Goal: Task Accomplishment & Management: Use online tool/utility

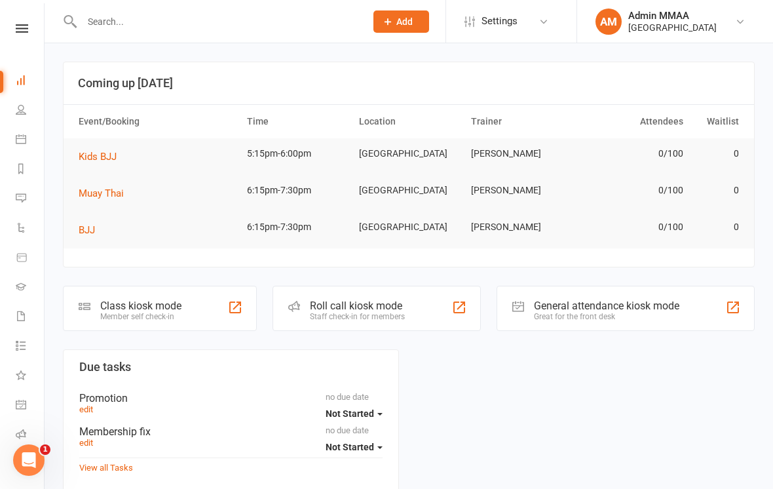
click at [120, 312] on div "Class kiosk mode" at bounding box center [140, 306] width 81 height 12
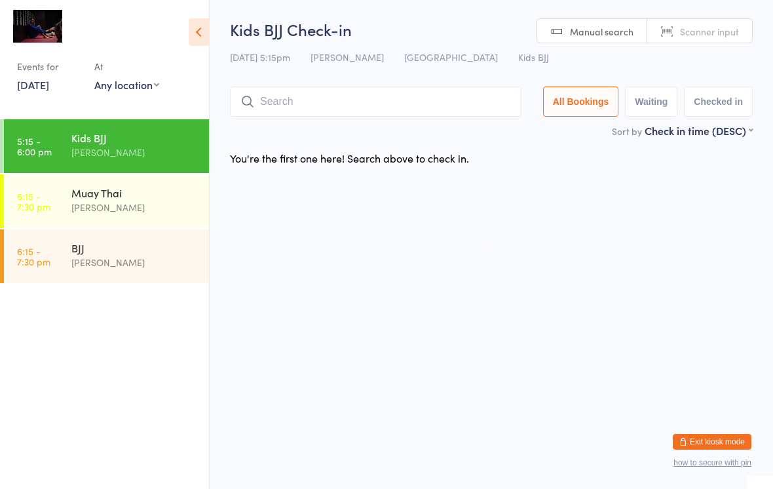
click at [293, 100] on input "search" at bounding box center [376, 102] width 292 height 30
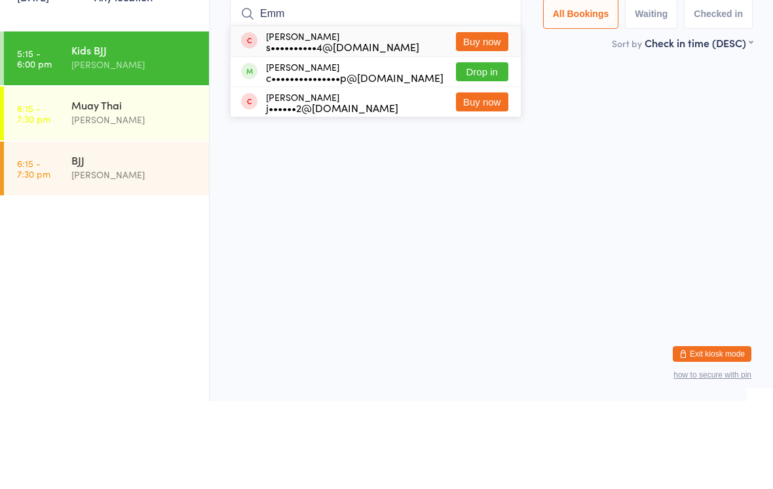
type input "Emm"
click at [370, 160] on div "c•••••••••••••••p@[DOMAIN_NAME]" at bounding box center [355, 165] width 178 height 10
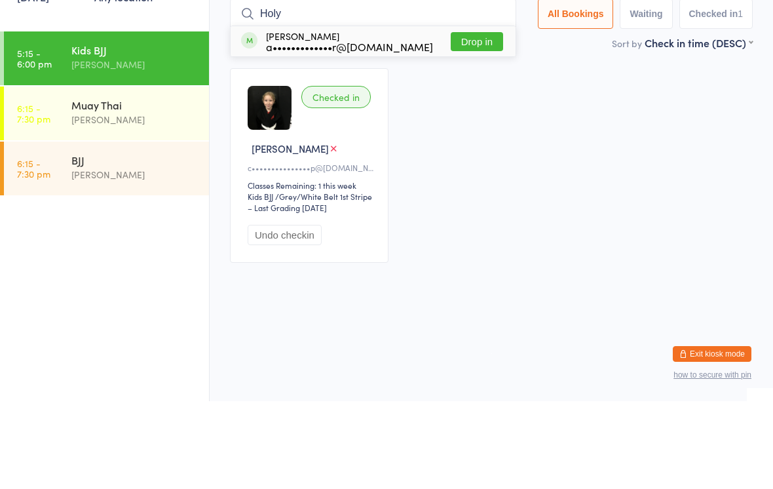
type input "Holy"
click at [483, 120] on button "Drop in" at bounding box center [477, 129] width 52 height 19
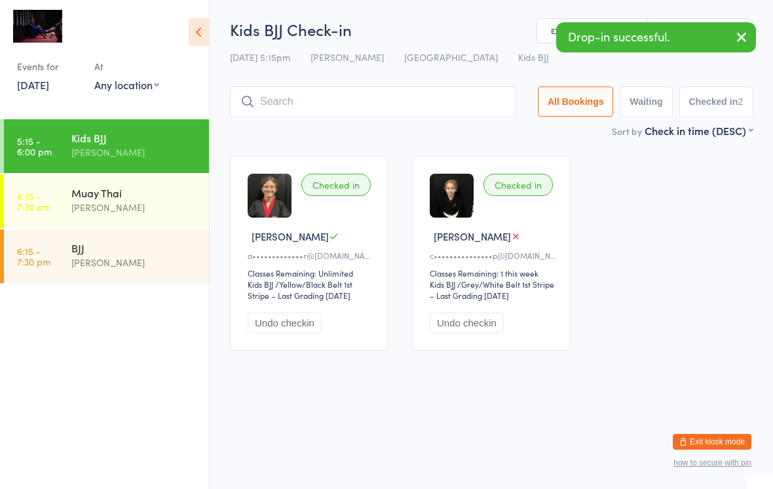
click at [390, 98] on input "search" at bounding box center [373, 102] width 286 height 30
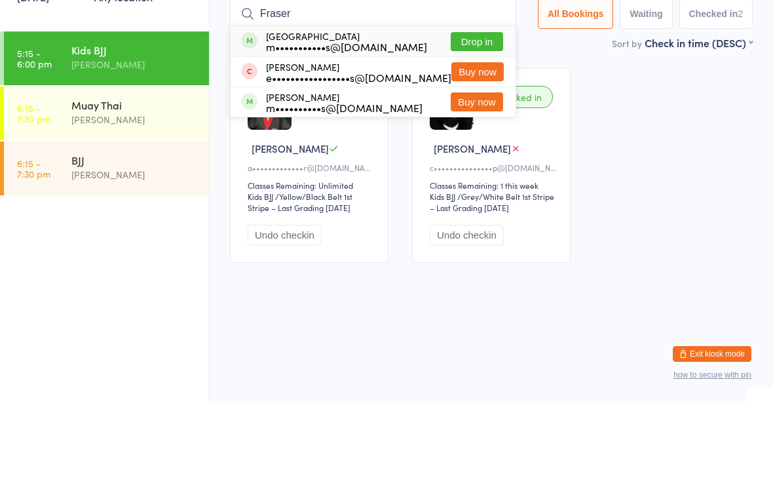
type input "Fraser"
click at [498, 120] on button "Drop in" at bounding box center [477, 129] width 52 height 19
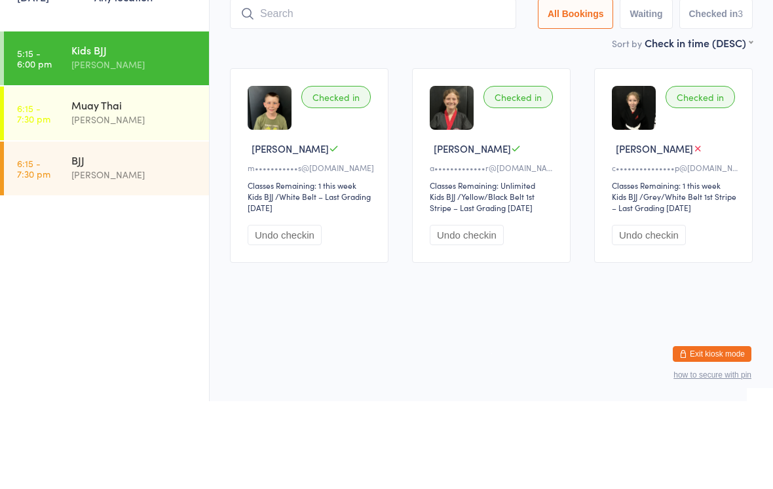
click at [301, 87] on input "search" at bounding box center [373, 102] width 286 height 30
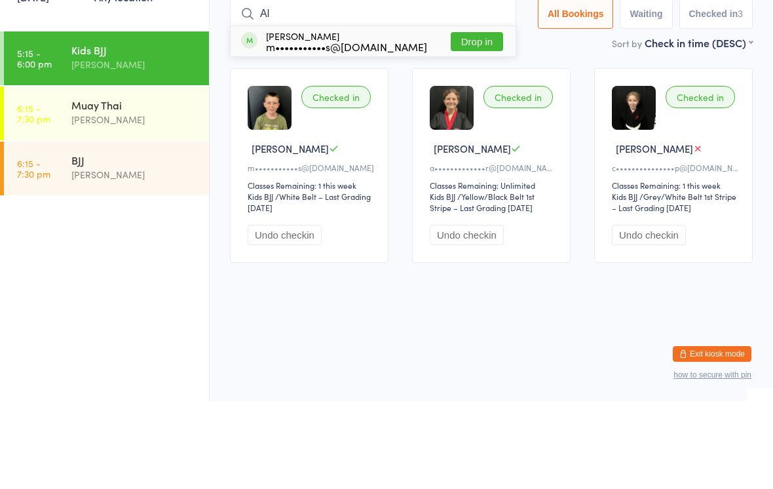
type input "Al"
click at [456, 120] on button "Drop in" at bounding box center [477, 129] width 52 height 19
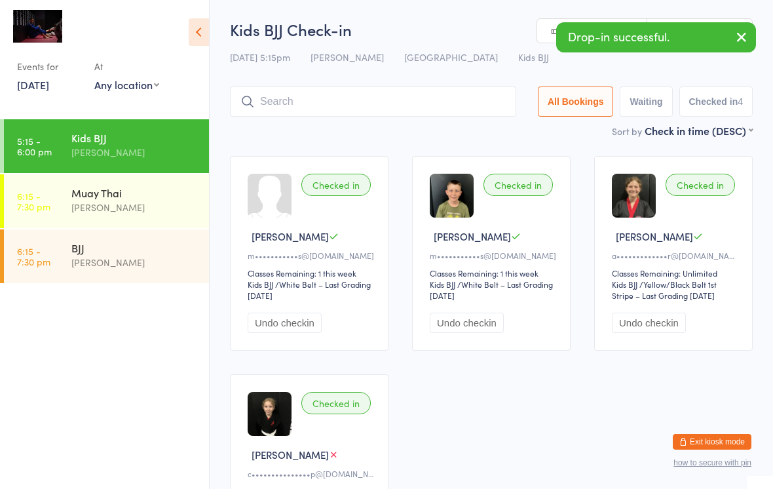
click at [289, 94] on input "search" at bounding box center [373, 102] width 286 height 30
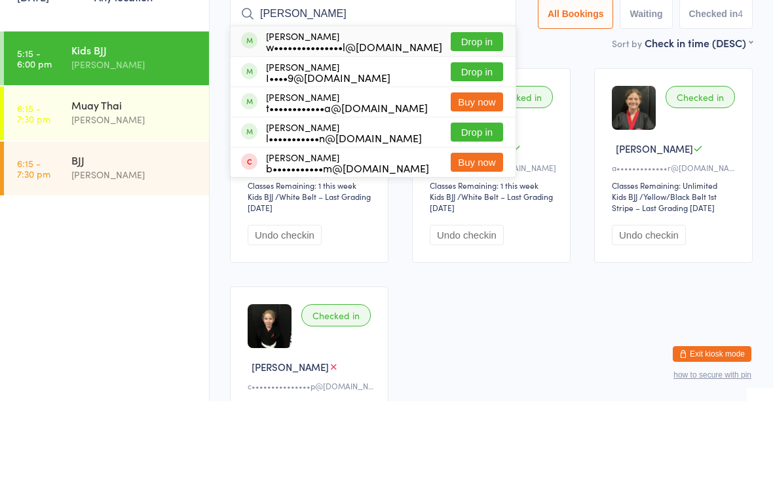
type input "[PERSON_NAME]"
click at [475, 120] on button "Drop in" at bounding box center [477, 129] width 52 height 19
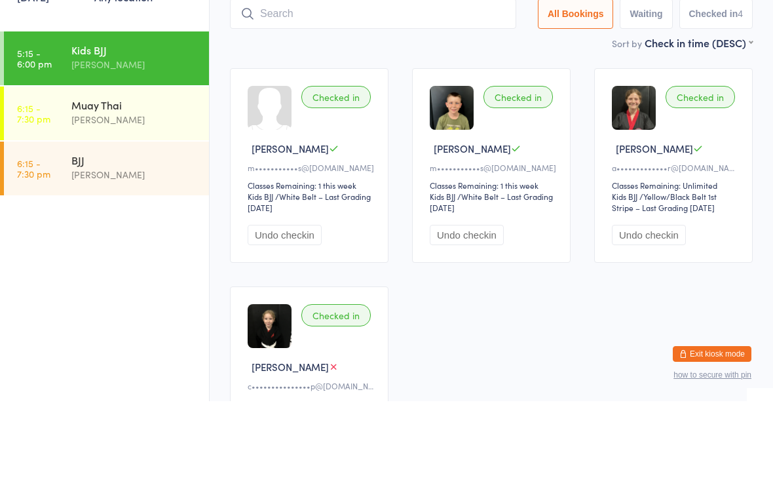
scroll to position [88, 0]
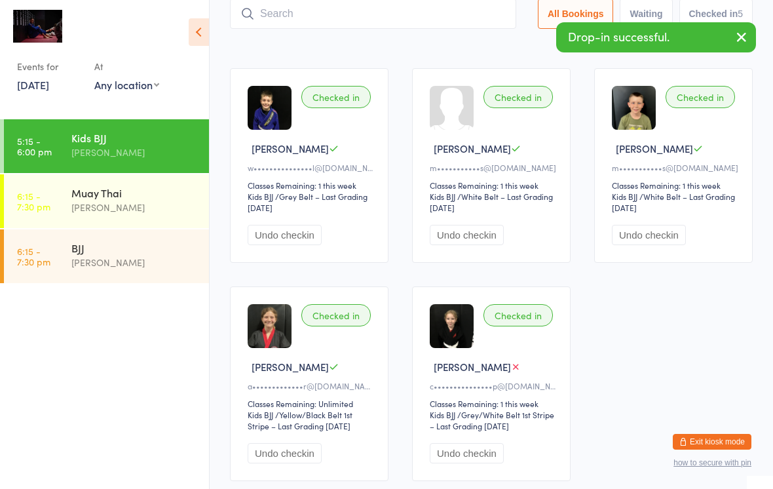
click at [277, 22] on input "search" at bounding box center [373, 14] width 286 height 30
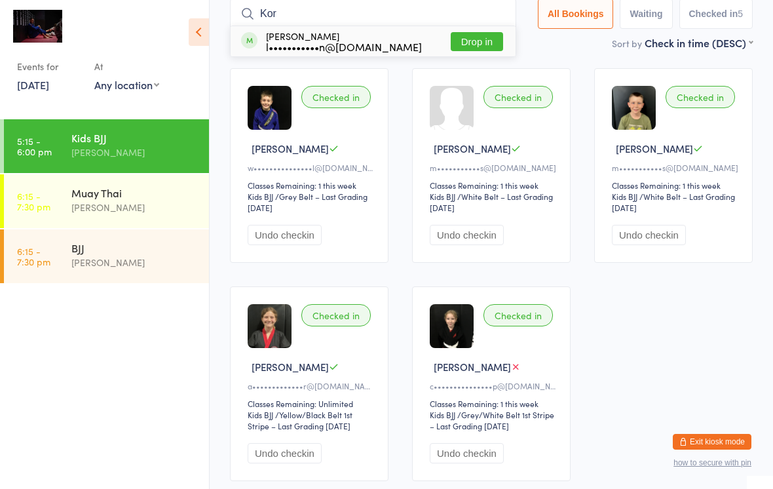
type input "Kor"
click at [463, 51] on button "Drop in" at bounding box center [477, 41] width 52 height 19
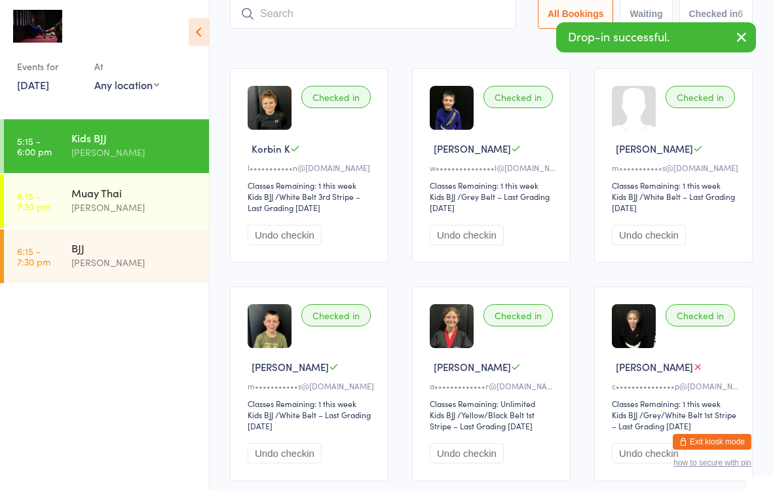
click at [271, 14] on input "search" at bounding box center [373, 14] width 286 height 30
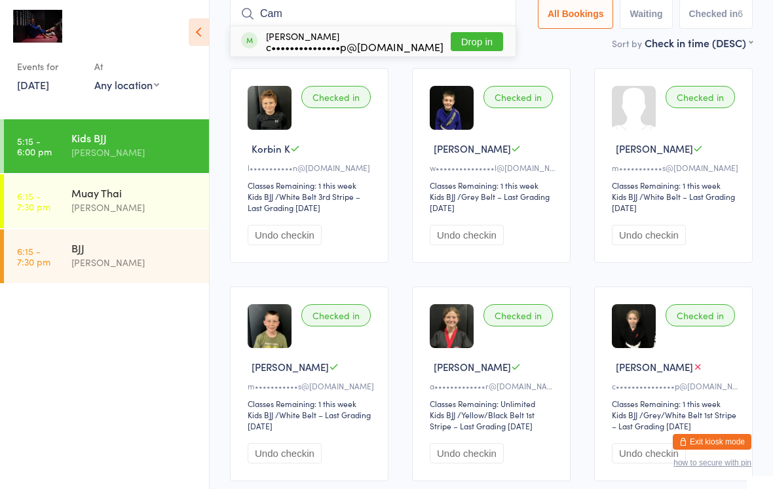
type input "Cam"
click at [464, 43] on button "Drop in" at bounding box center [477, 41] width 52 height 19
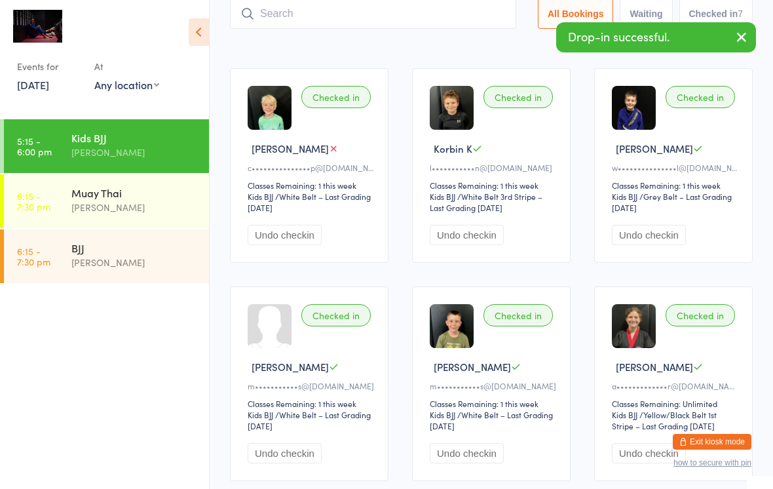
click at [301, 14] on input "search" at bounding box center [373, 14] width 286 height 30
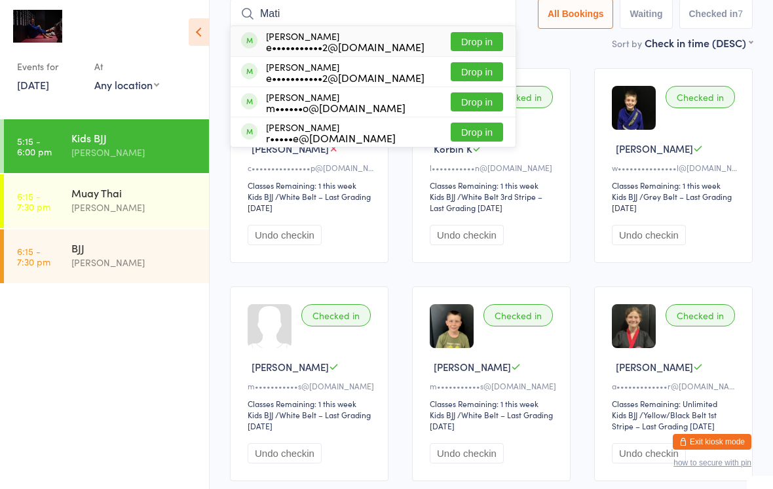
type input "Mati"
click at [475, 45] on button "Drop in" at bounding box center [477, 41] width 52 height 19
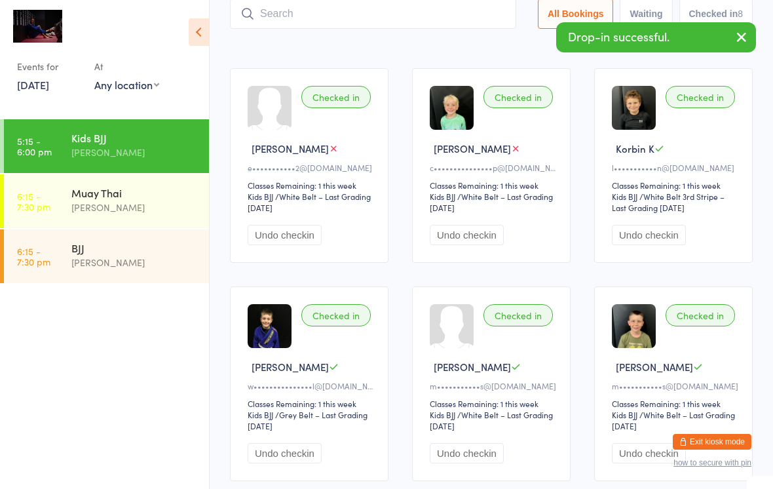
click at [311, 13] on input "search" at bounding box center [373, 14] width 286 height 30
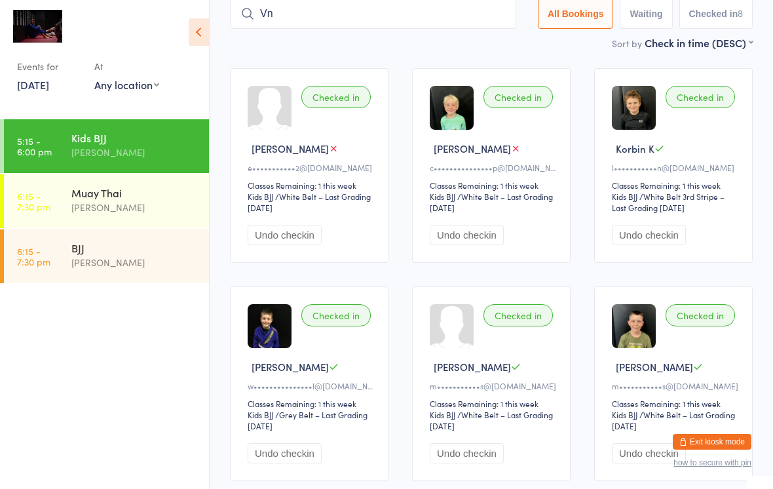
type input "V"
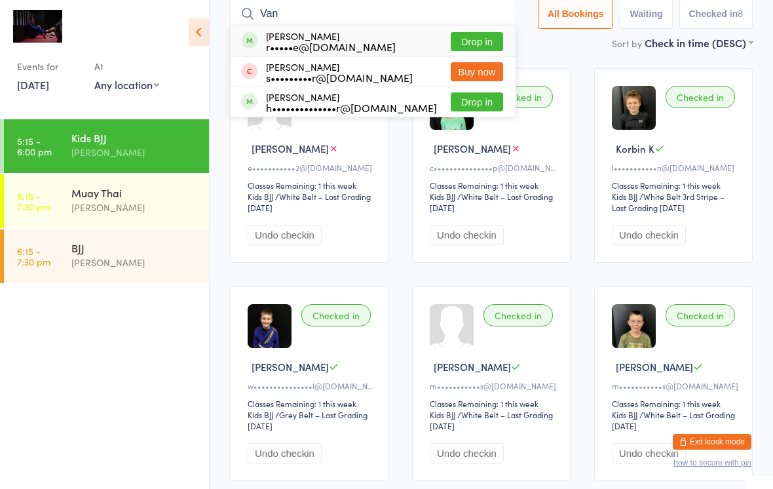
type input "Van"
click at [489, 41] on button "Drop in" at bounding box center [477, 41] width 52 height 19
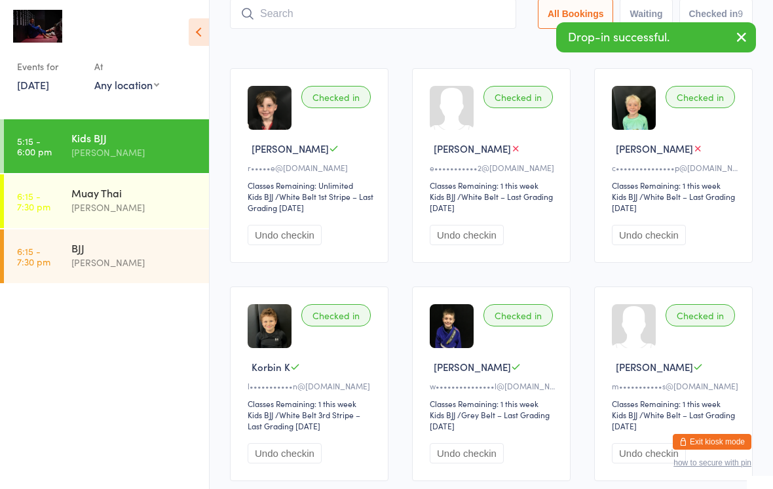
click at [430, 22] on input "search" at bounding box center [373, 14] width 286 height 30
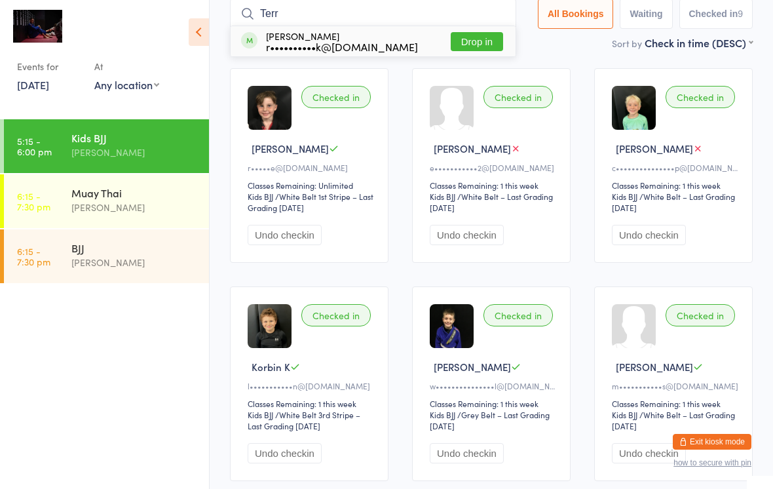
type input "Terr"
click at [473, 41] on button "Drop in" at bounding box center [477, 41] width 52 height 19
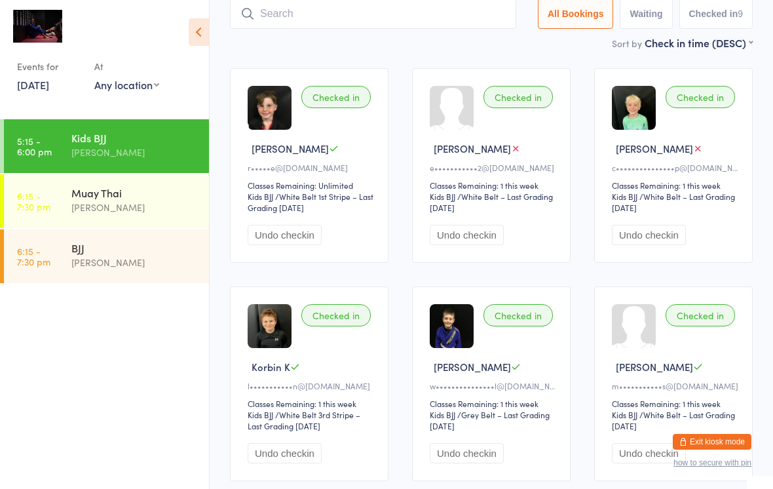
click at [432, 29] on input "search" at bounding box center [373, 14] width 286 height 30
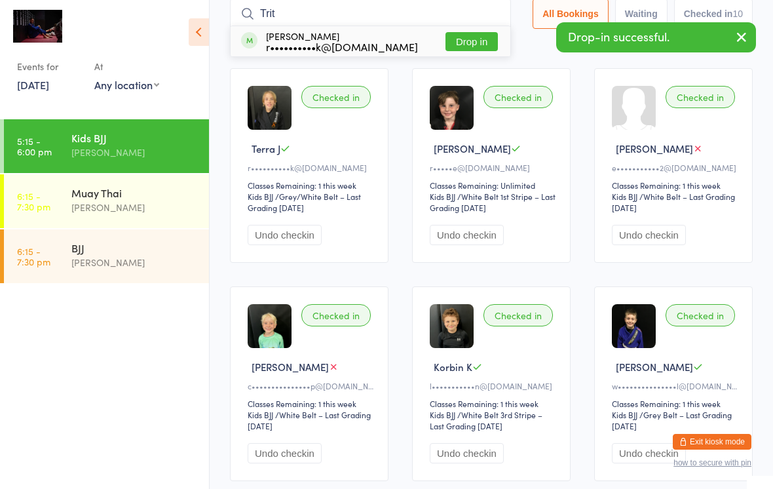
type input "Trit"
click at [482, 40] on button "Drop in" at bounding box center [472, 41] width 52 height 19
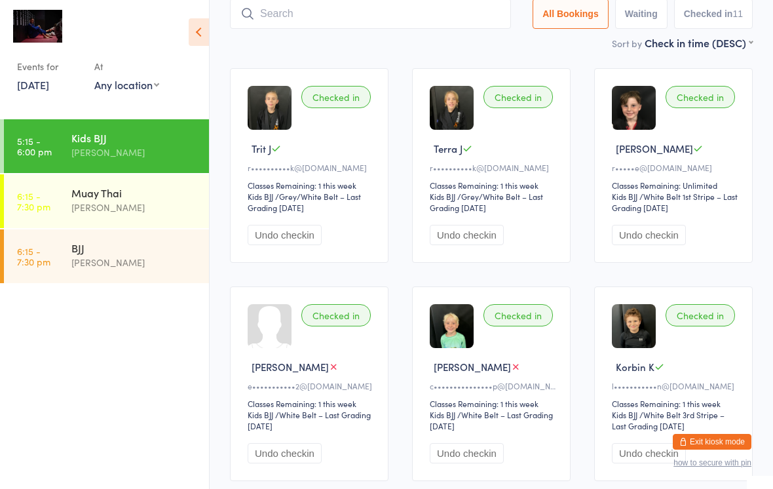
click at [421, 3] on input "search" at bounding box center [370, 14] width 281 height 30
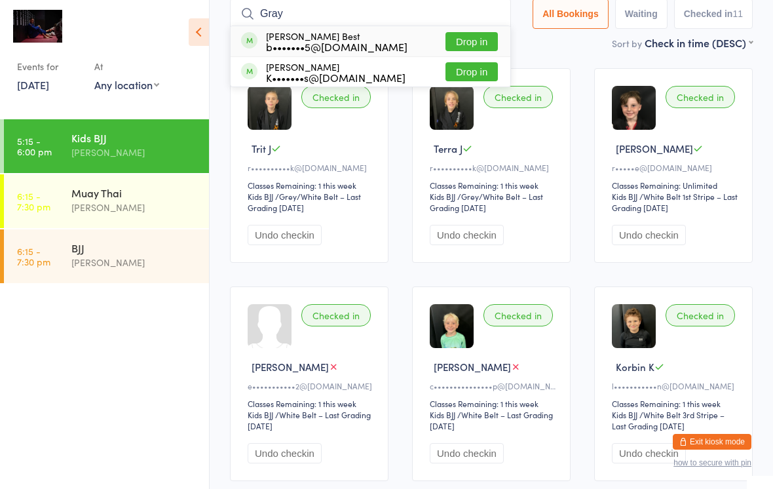
type input "Gray"
click at [473, 47] on button "Drop in" at bounding box center [472, 41] width 52 height 19
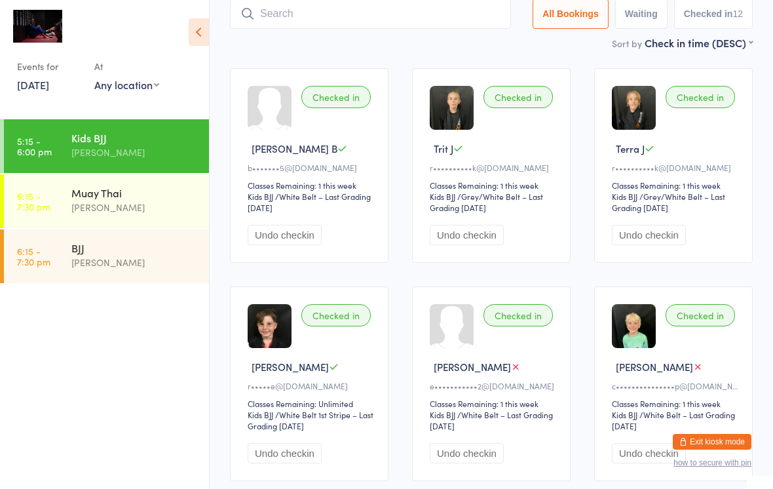
click at [351, 19] on input "search" at bounding box center [370, 14] width 281 height 30
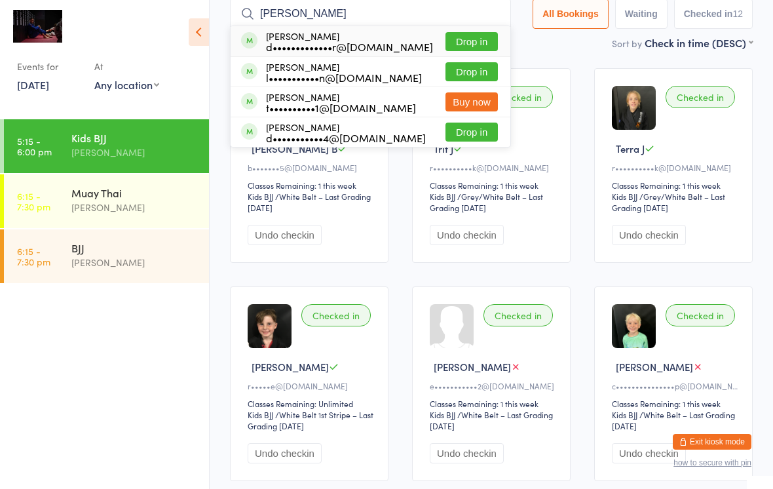
type input "[PERSON_NAME]"
click at [465, 41] on button "Drop in" at bounding box center [472, 41] width 52 height 19
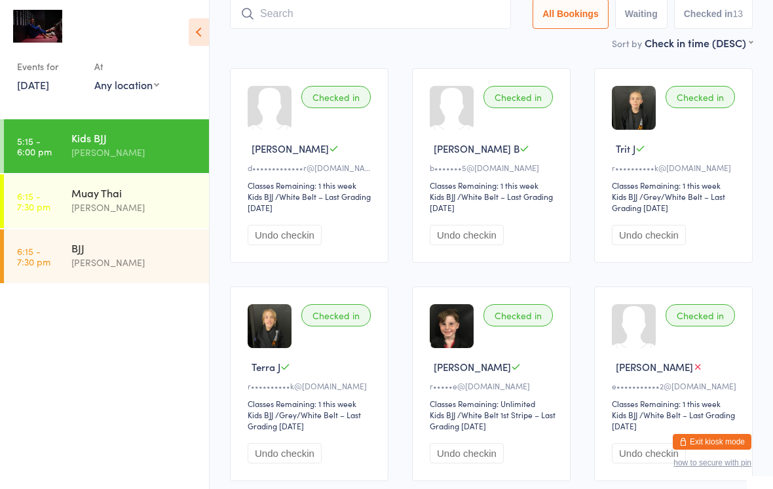
click at [418, 27] on input "search" at bounding box center [370, 14] width 281 height 30
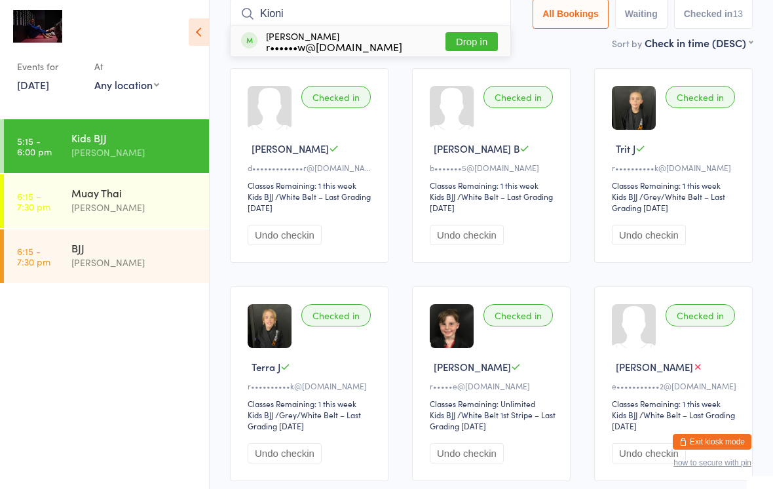
type input "Kioni"
click at [483, 39] on button "Drop in" at bounding box center [472, 41] width 52 height 19
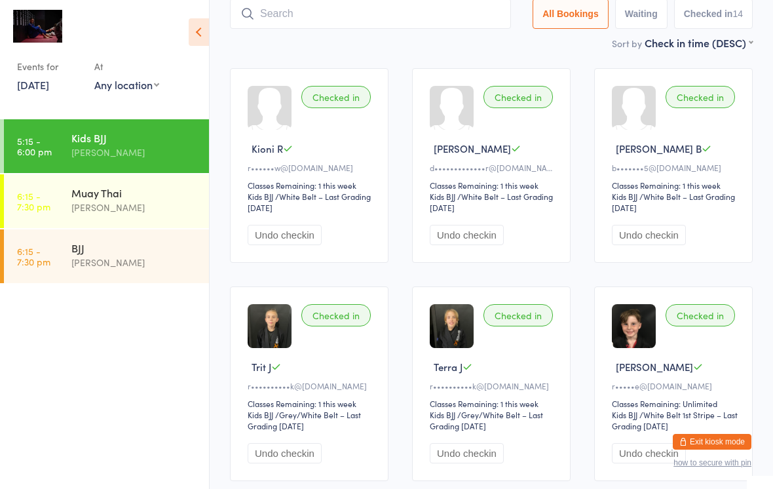
click at [349, 22] on input "search" at bounding box center [370, 14] width 281 height 30
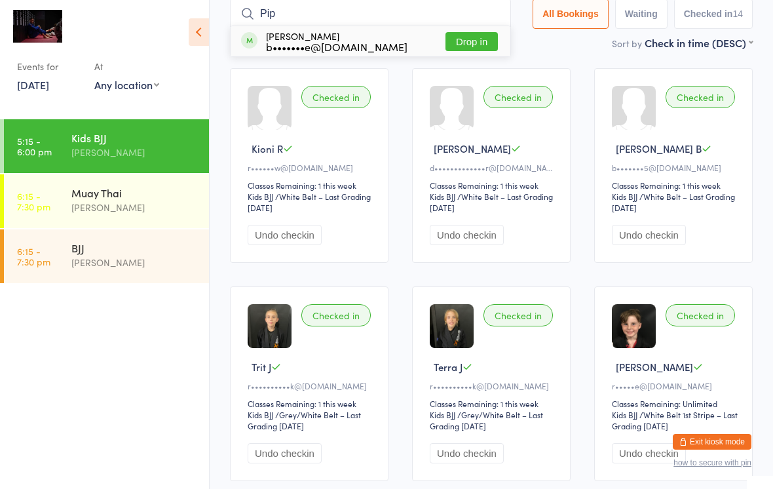
type input "Pip"
click at [480, 44] on button "Drop in" at bounding box center [472, 41] width 52 height 19
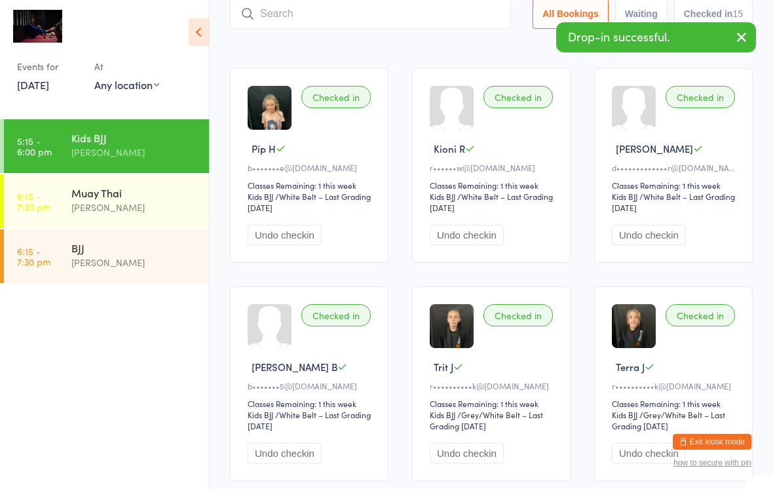
click at [283, 17] on input "search" at bounding box center [370, 14] width 281 height 30
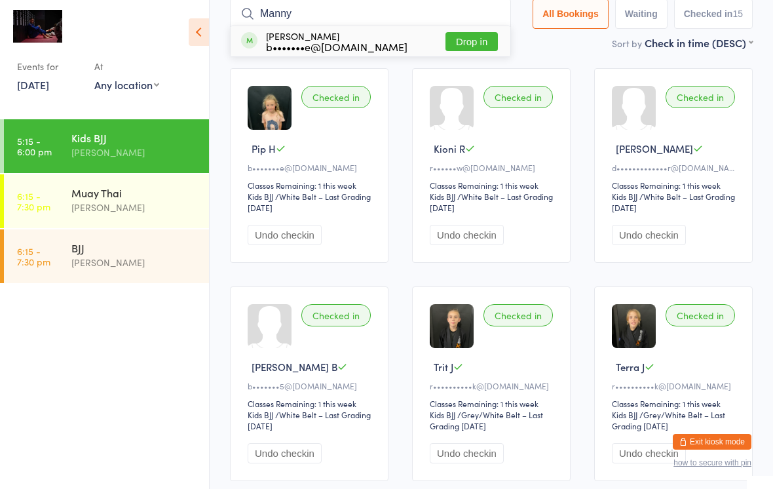
type input "Manny"
click at [479, 50] on button "Drop in" at bounding box center [472, 41] width 52 height 19
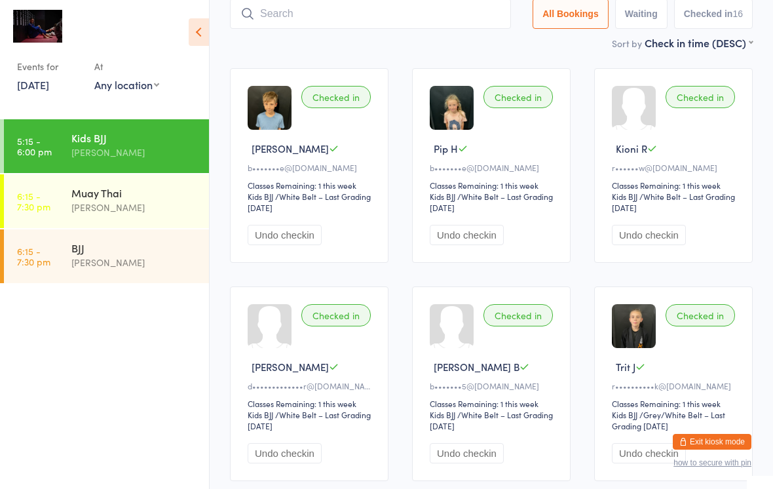
click at [279, 18] on input "search" at bounding box center [370, 14] width 281 height 30
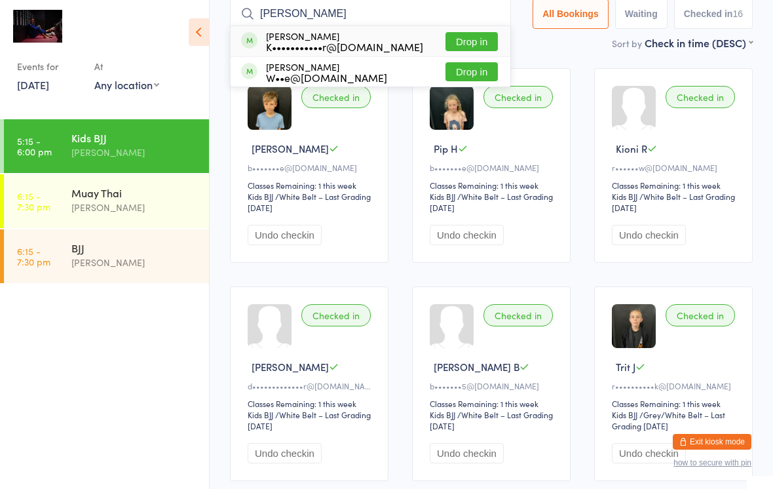
type input "[PERSON_NAME]"
click at [479, 41] on button "Drop in" at bounding box center [472, 41] width 52 height 19
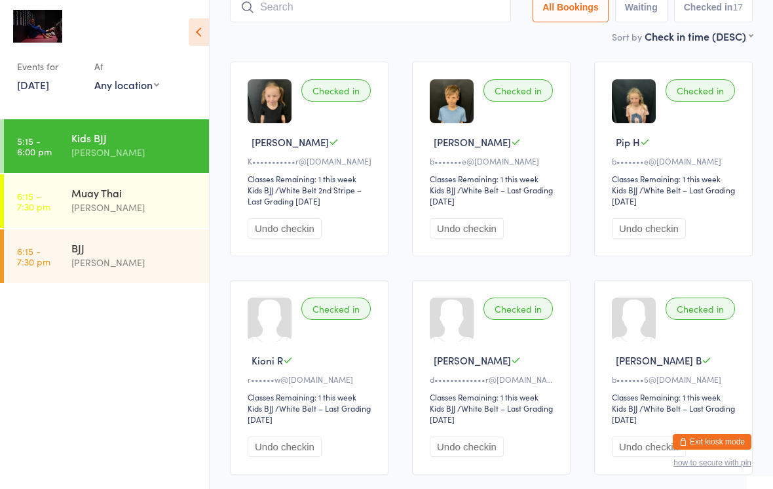
scroll to position [0, 0]
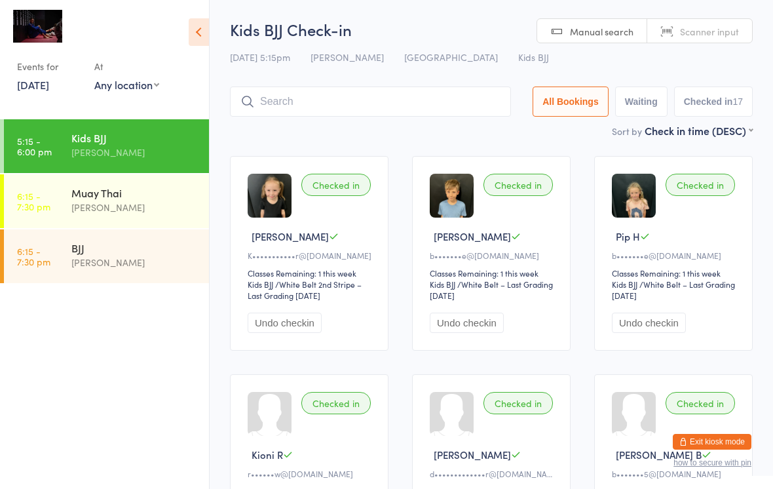
click at [282, 104] on input "search" at bounding box center [370, 102] width 281 height 30
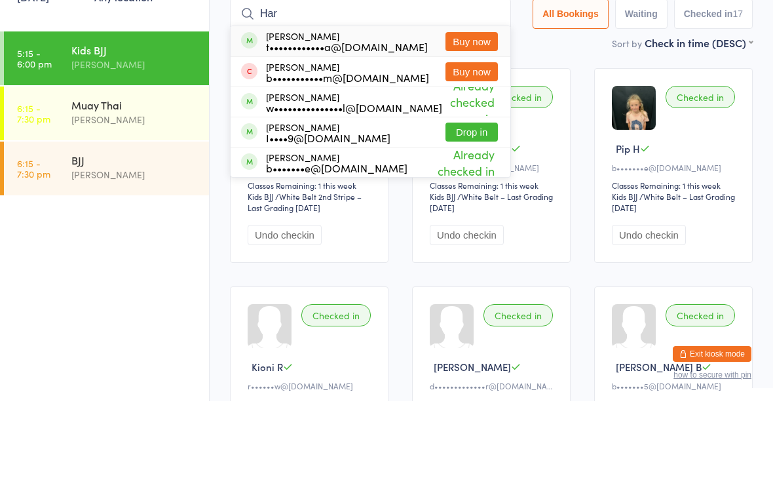
type input "Har"
click at [544, 123] on div "Sort by Check in time (DESC) First name (ASC) First name (DESC) Last name (ASC)…" at bounding box center [491, 130] width 523 height 14
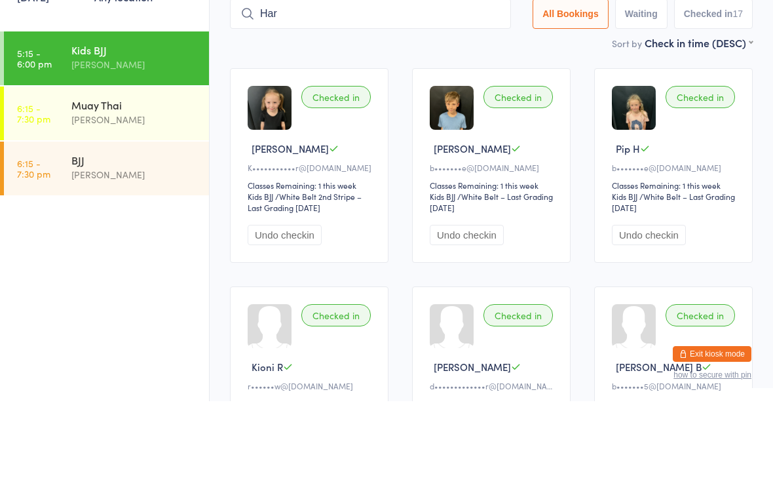
scroll to position [88, 0]
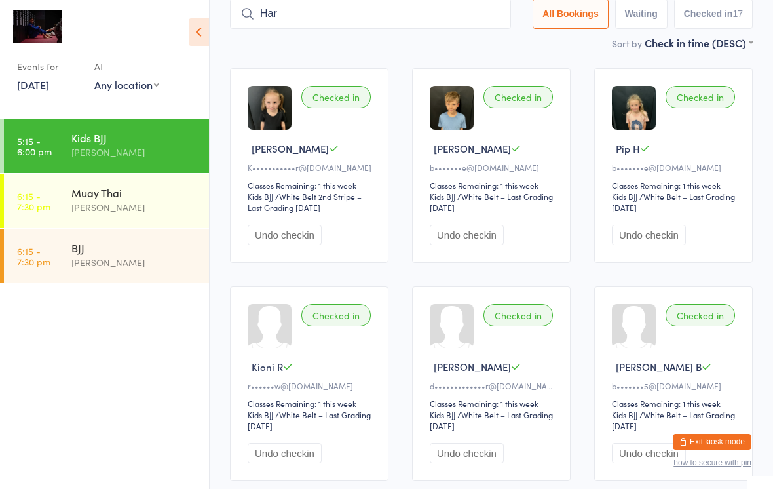
click at [102, 197] on div "Muay Thai" at bounding box center [134, 192] width 126 height 14
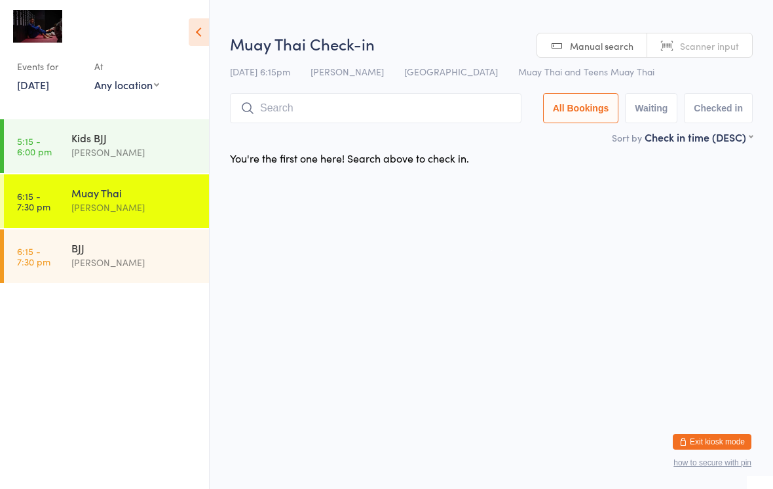
click at [446, 104] on input "search" at bounding box center [376, 108] width 292 height 30
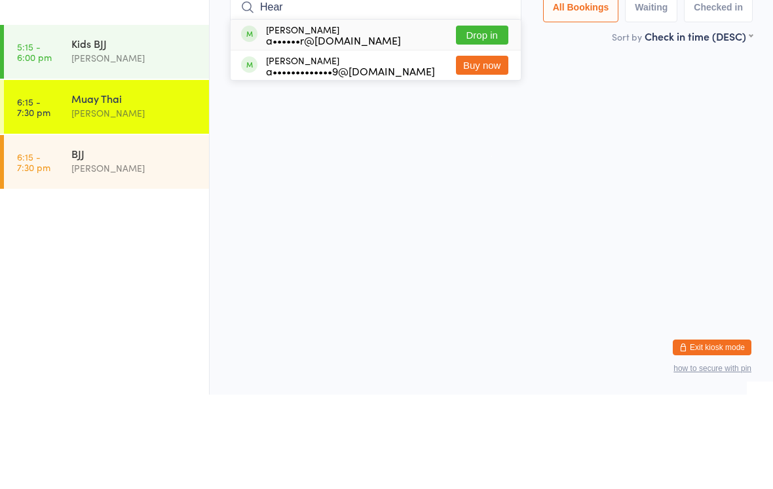
type input "Hear"
click at [490, 120] on button "Drop in" at bounding box center [482, 129] width 52 height 19
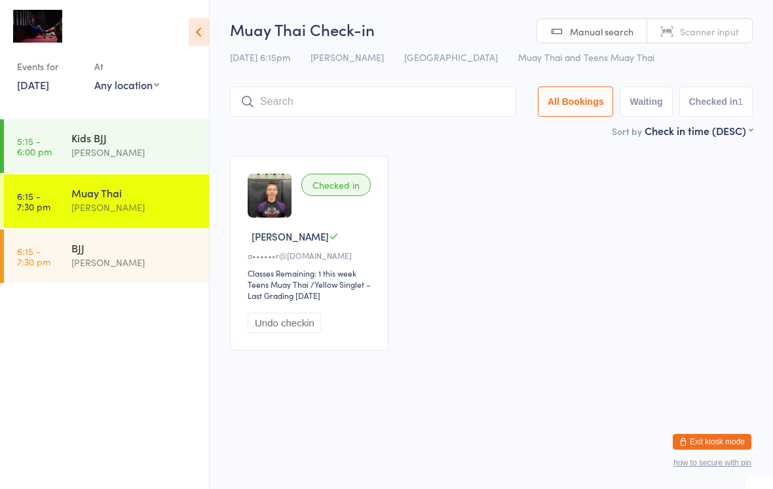
click at [408, 96] on input "search" at bounding box center [373, 102] width 286 height 30
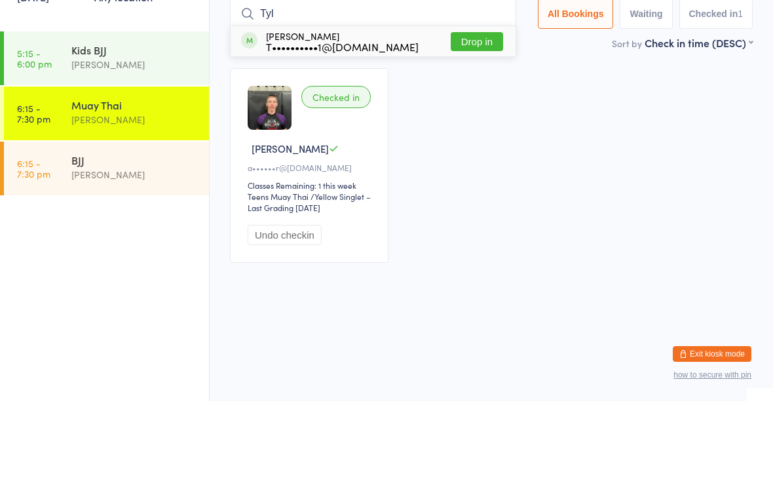
type input "Tyl"
click at [492, 120] on button "Drop in" at bounding box center [477, 129] width 52 height 19
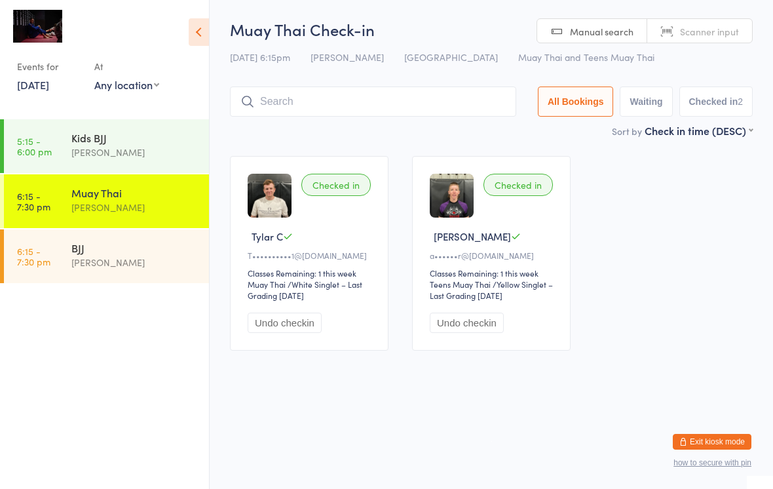
click at [136, 257] on div "[PERSON_NAME]" at bounding box center [134, 262] width 126 height 15
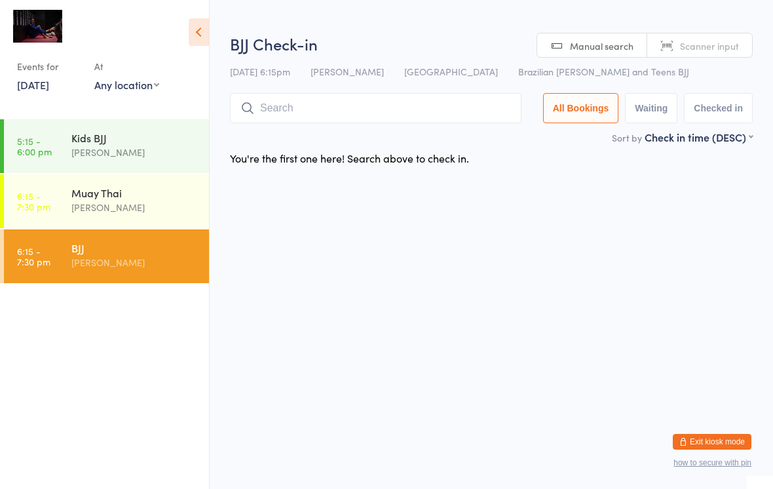
click at [385, 108] on input "search" at bounding box center [376, 108] width 292 height 30
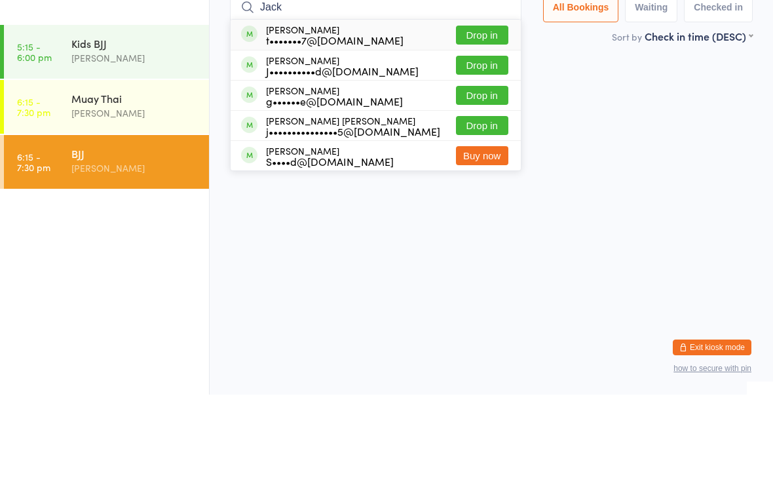
type input "Jack"
click at [488, 150] on button "Drop in" at bounding box center [482, 159] width 52 height 19
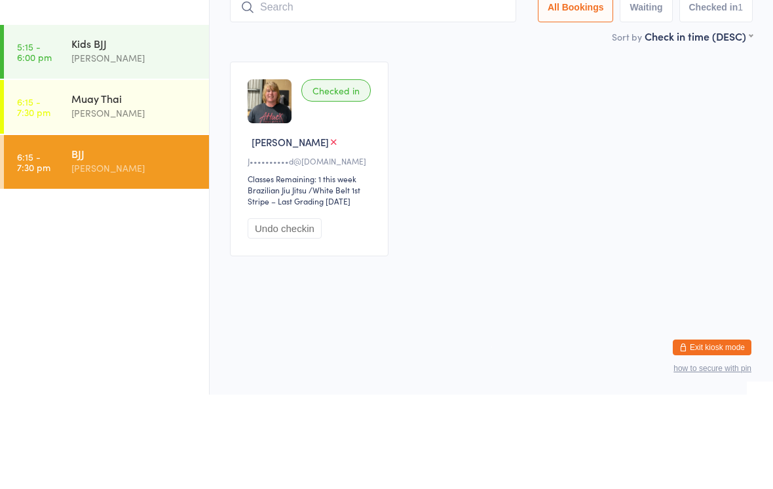
click at [535, 144] on div "Checked in [PERSON_NAME]••••••••••d@[DOMAIN_NAME] Classes Remaining: 1 this wee…" at bounding box center [491, 253] width 547 height 218
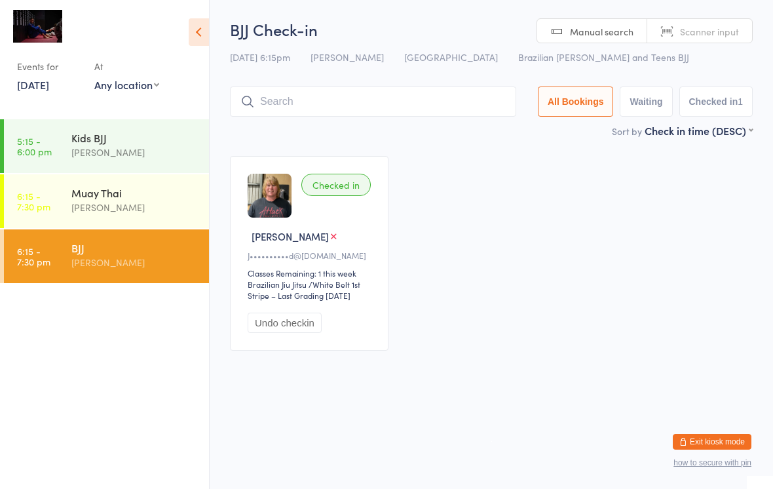
click at [413, 105] on input "search" at bounding box center [373, 102] width 286 height 30
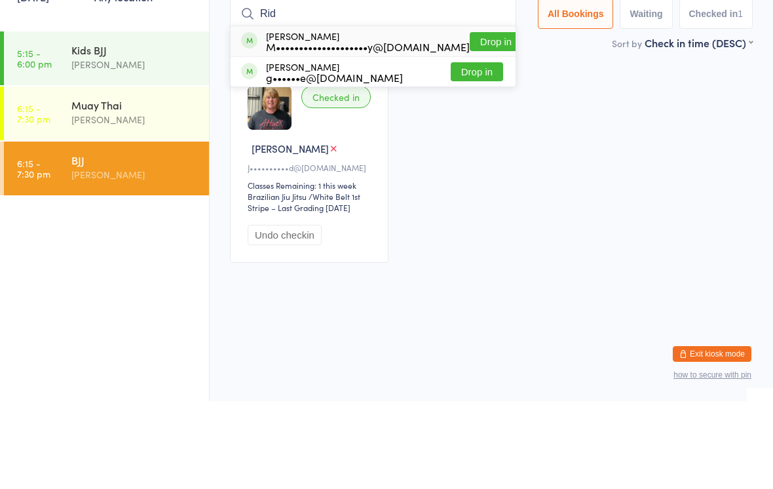
type input "Rid"
click at [490, 120] on button "Drop in" at bounding box center [496, 129] width 52 height 19
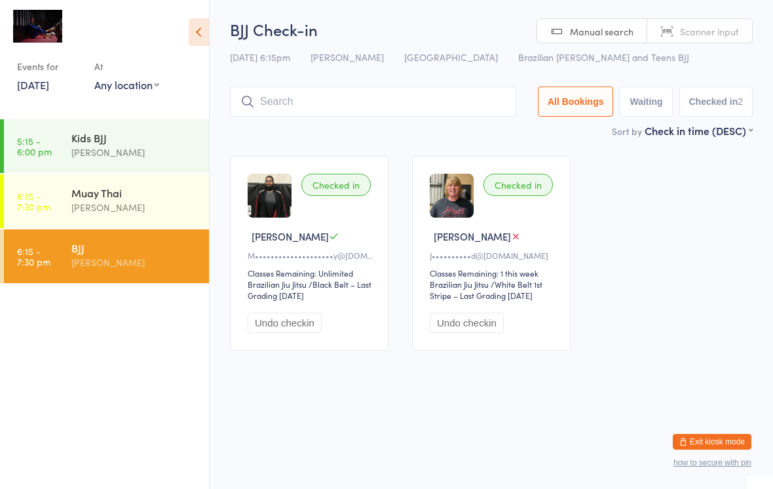
click at [87, 220] on div "Muay Thai [PERSON_NAME]" at bounding box center [140, 200] width 138 height 52
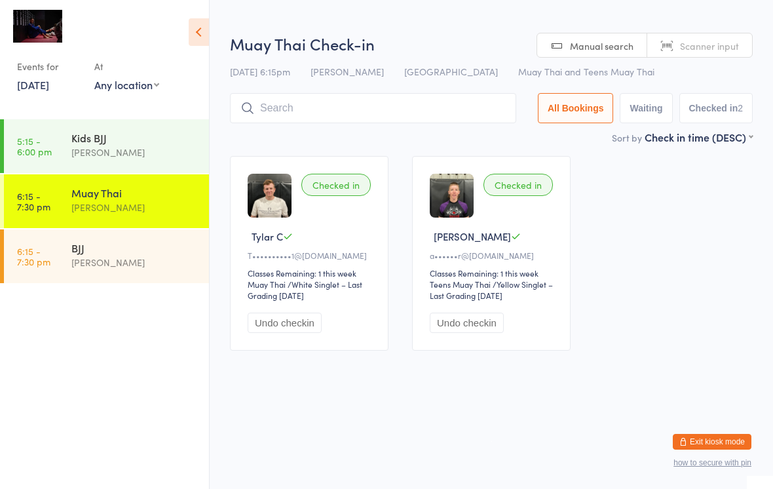
click at [322, 109] on input "search" at bounding box center [373, 108] width 286 height 30
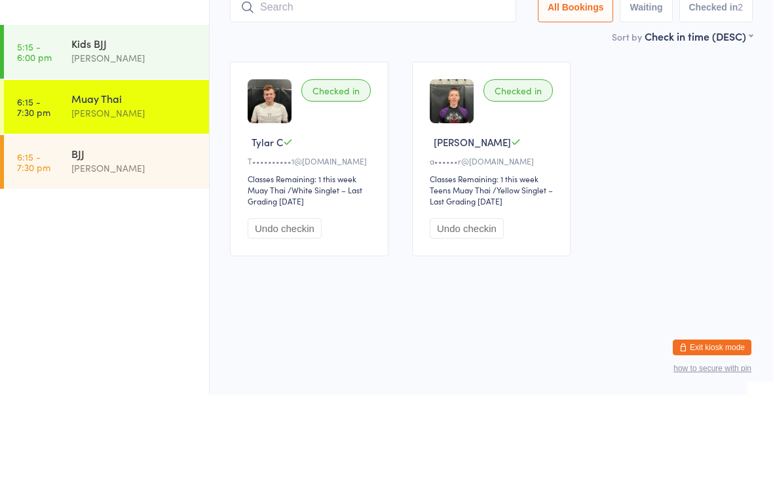
click at [657, 166] on div "Checked in Tylar C T••••••••••1@[DOMAIN_NAME] Classes Remaining: 1 this week Mu…" at bounding box center [491, 253] width 547 height 218
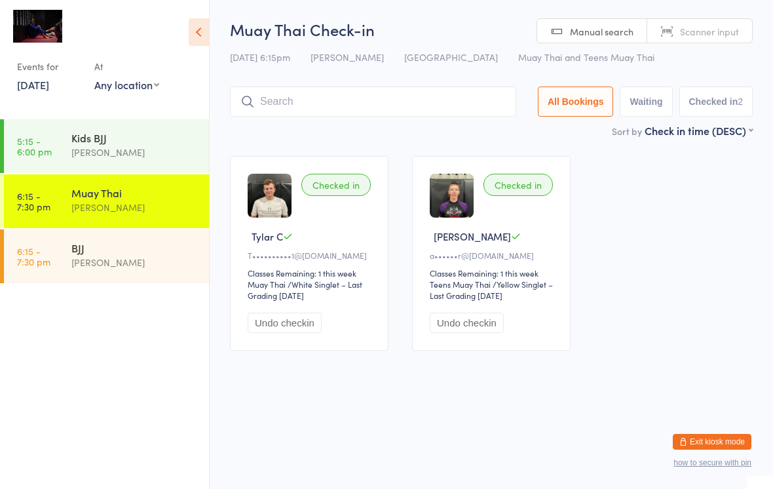
click at [308, 109] on input "search" at bounding box center [373, 102] width 286 height 30
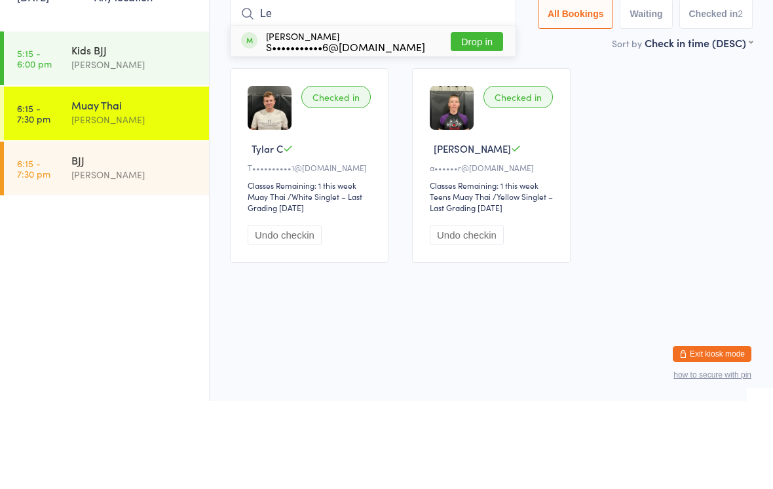
type input "L"
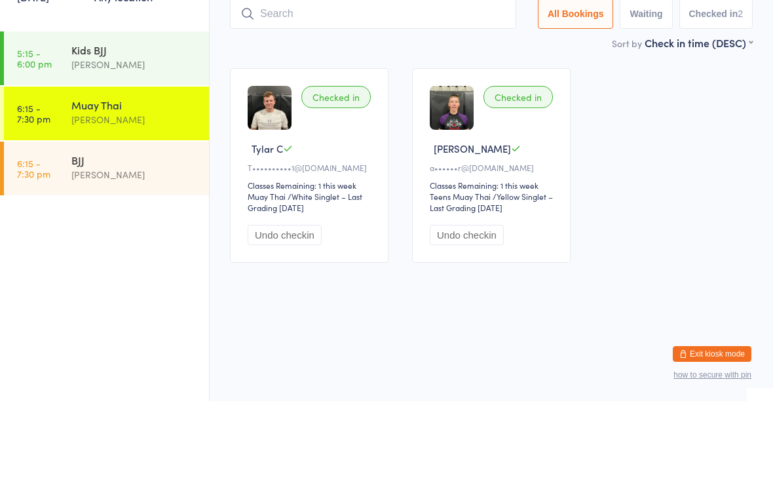
click at [98, 241] on div "BJJ" at bounding box center [134, 248] width 126 height 14
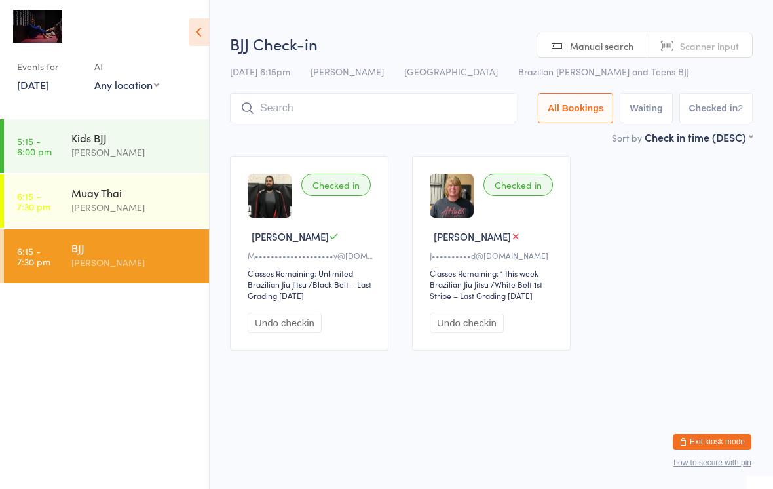
click at [315, 119] on input "search" at bounding box center [373, 108] width 286 height 30
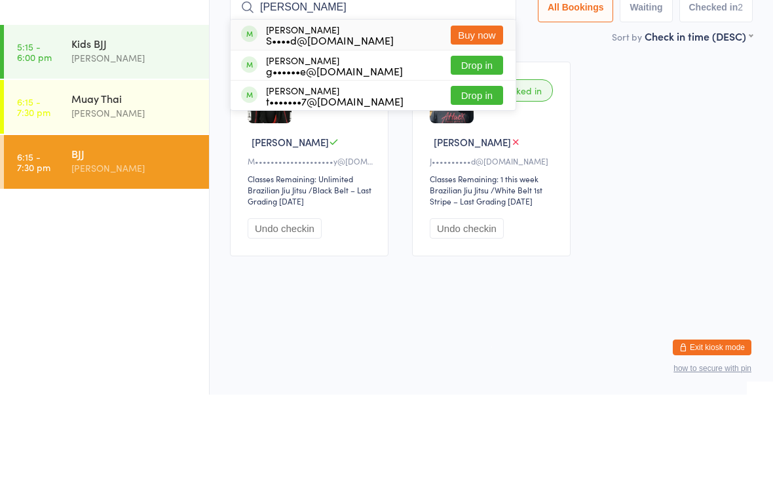
type input "[PERSON_NAME]"
click at [475, 180] on button "Drop in" at bounding box center [477, 189] width 52 height 19
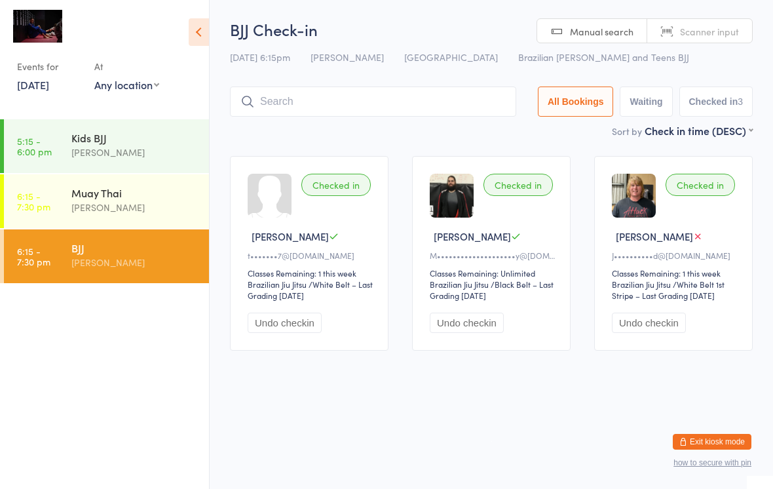
click at [362, 92] on input "search" at bounding box center [373, 102] width 286 height 30
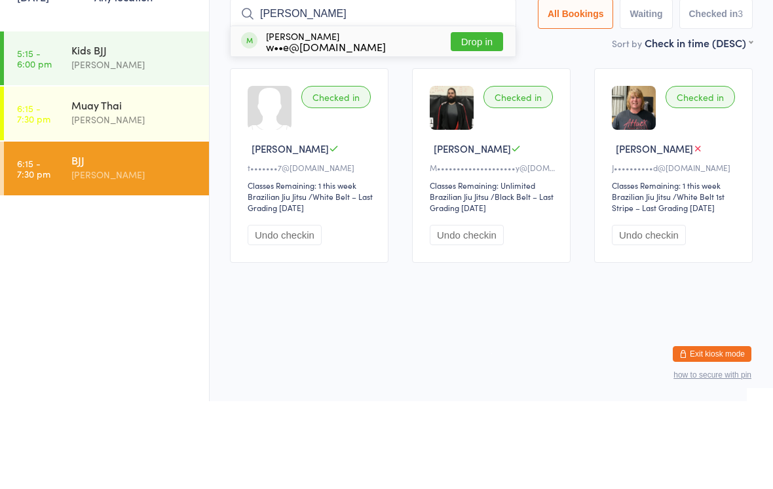
type input "[PERSON_NAME]"
click at [481, 120] on button "Drop in" at bounding box center [477, 129] width 52 height 19
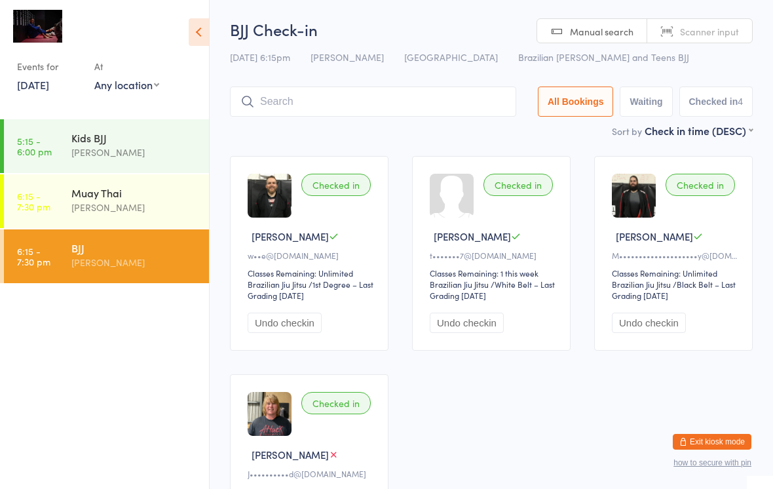
click at [166, 195] on div "Muay Thai" at bounding box center [134, 192] width 126 height 14
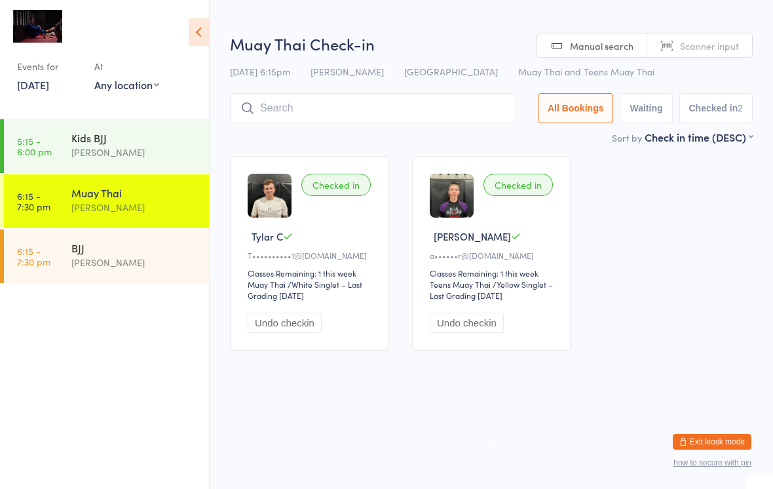
click at [341, 104] on input "search" at bounding box center [373, 108] width 286 height 30
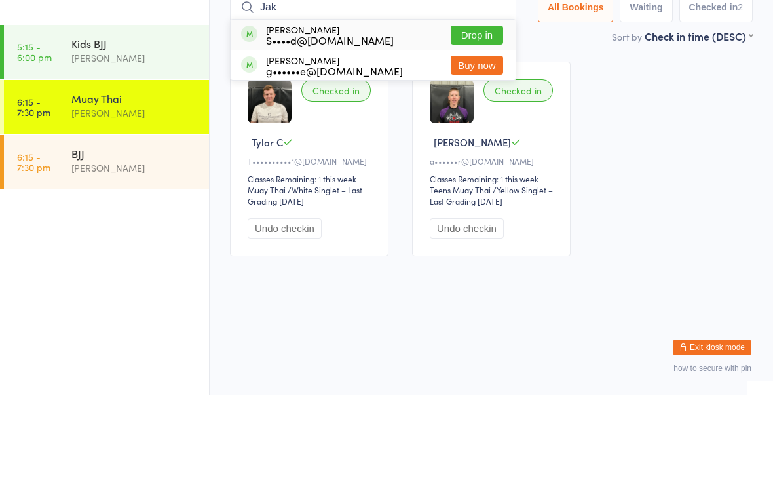
type input "Jak"
click at [486, 120] on button "Drop in" at bounding box center [477, 129] width 52 height 19
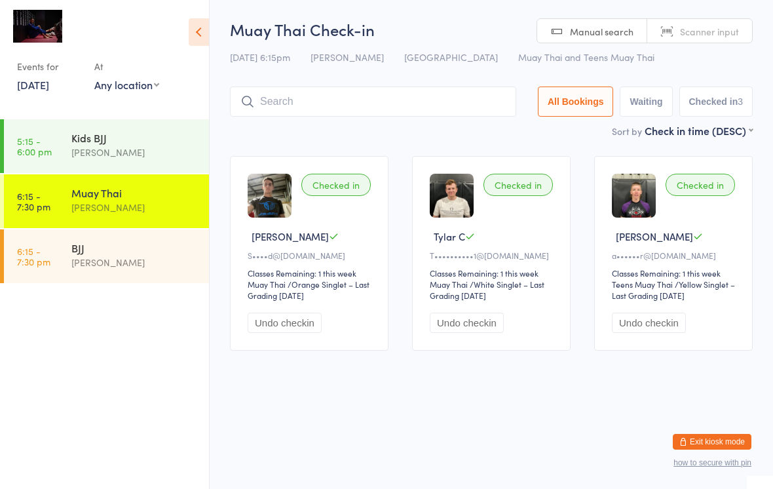
click at [144, 277] on div "[PERSON_NAME]" at bounding box center [140, 255] width 138 height 52
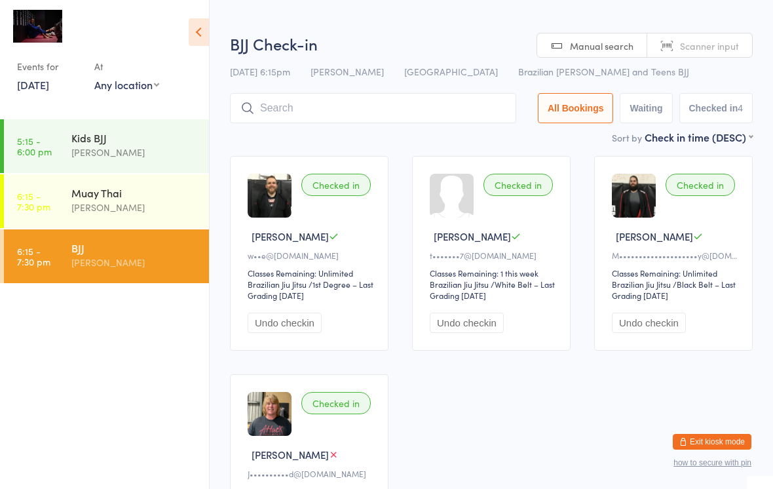
click at [313, 108] on input "search" at bounding box center [373, 108] width 286 height 30
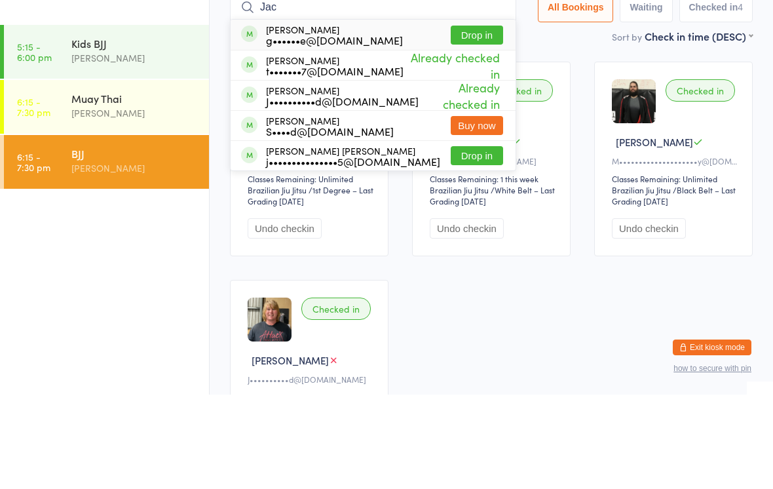
type input "Jac"
click at [471, 120] on button "Drop in" at bounding box center [477, 129] width 52 height 19
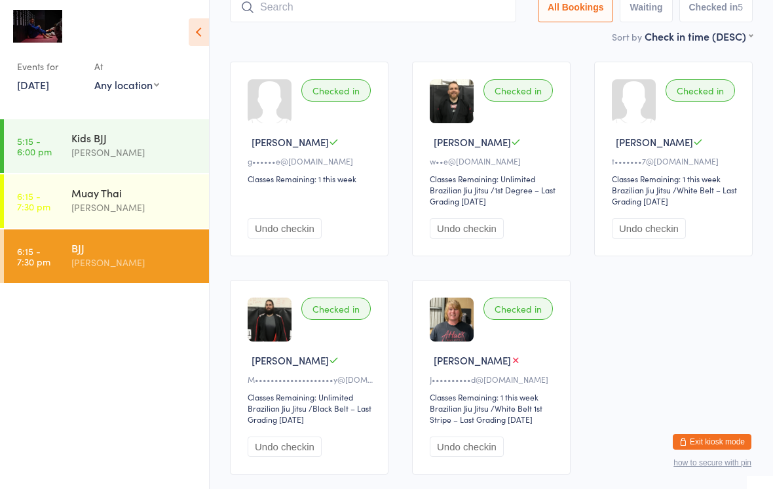
click at [76, 195] on div "Muay Thai" at bounding box center [134, 192] width 126 height 14
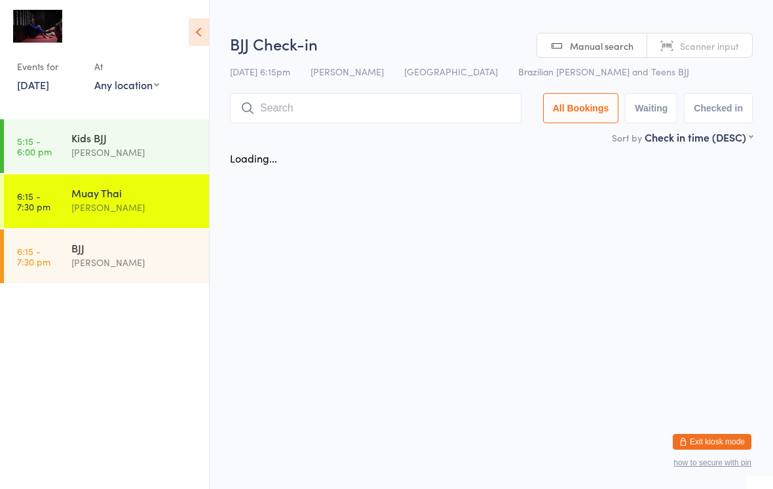
click at [291, 100] on input "search" at bounding box center [376, 108] width 292 height 30
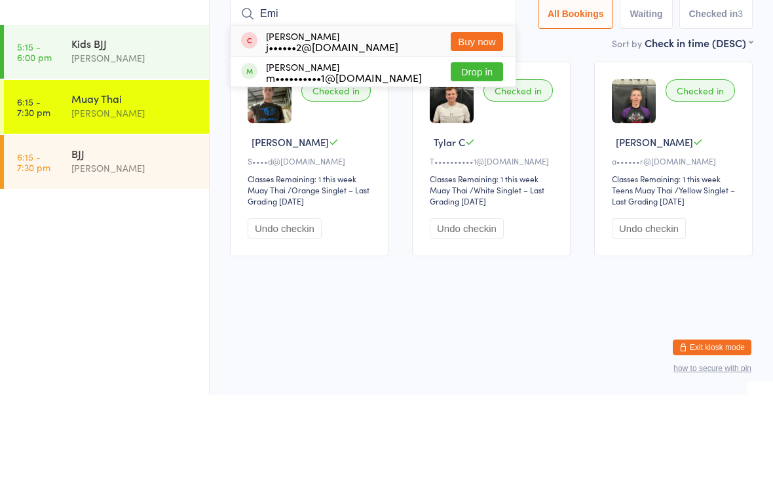
type input "Emi"
click at [469, 157] on button "Drop in" at bounding box center [477, 166] width 52 height 19
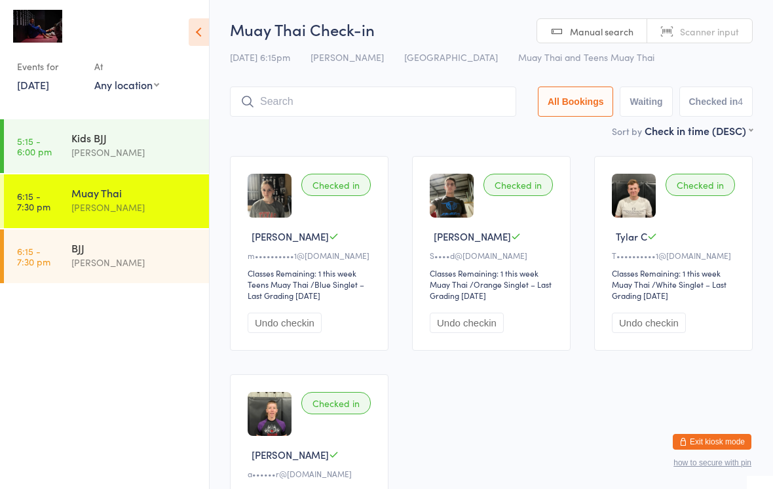
click at [107, 258] on div "[PERSON_NAME]" at bounding box center [134, 262] width 126 height 15
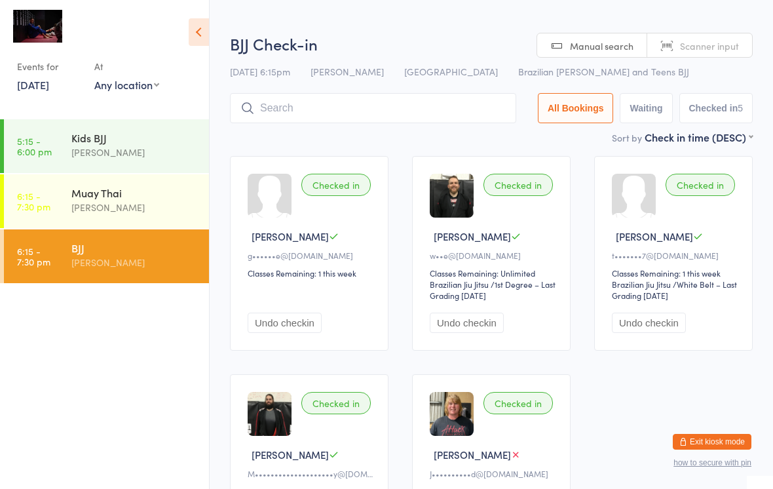
click at [296, 104] on input "search" at bounding box center [373, 108] width 286 height 30
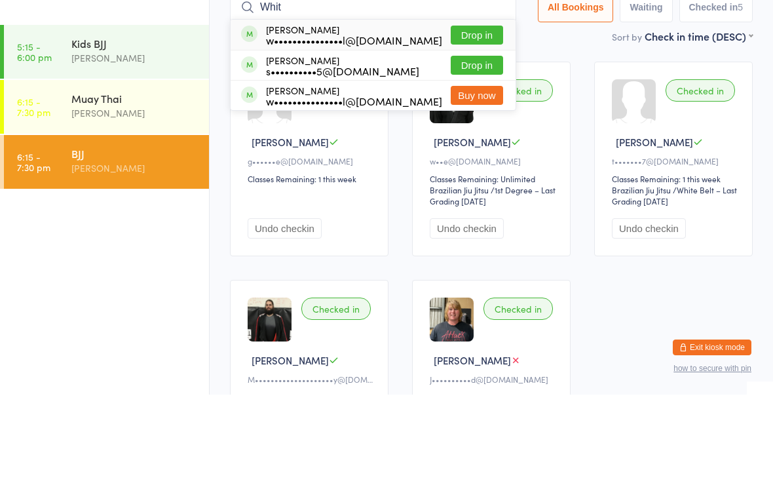
type input "Whit"
click at [490, 120] on button "Drop in" at bounding box center [477, 129] width 52 height 19
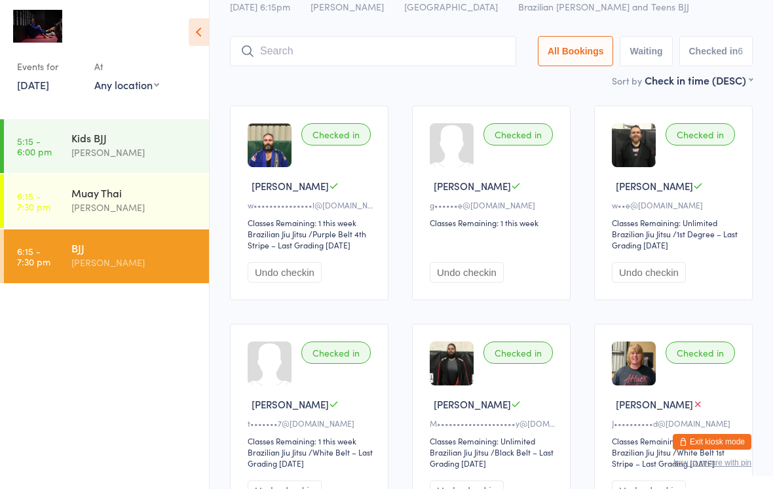
scroll to position [52, 0]
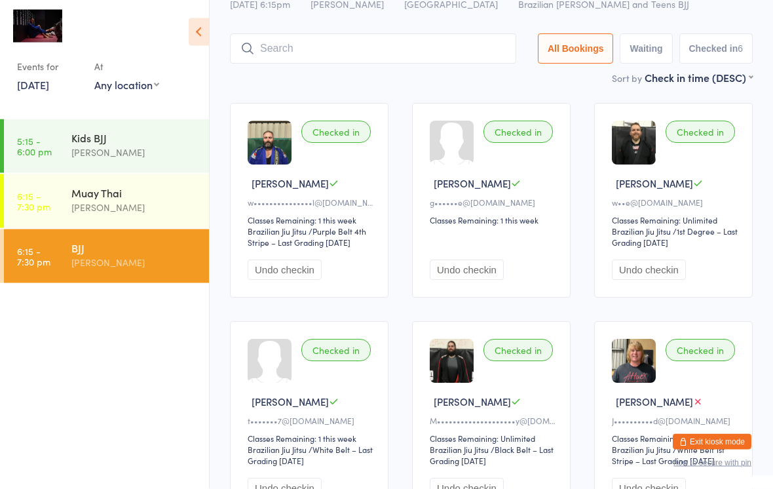
click at [461, 52] on input "search" at bounding box center [373, 49] width 286 height 30
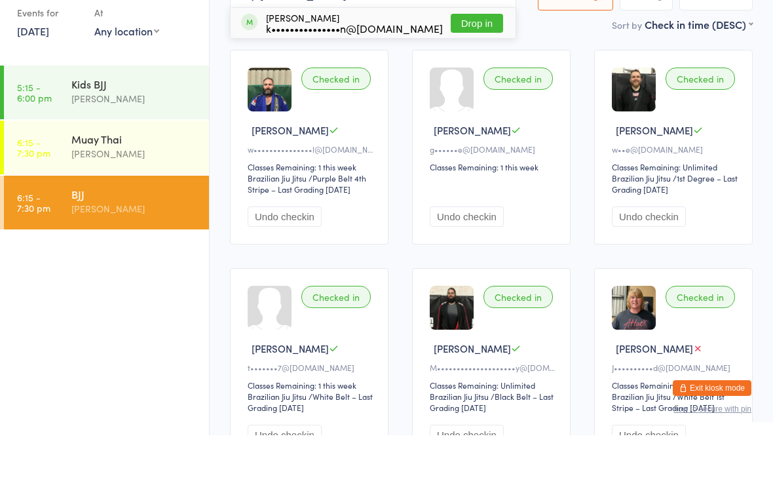
type input "[PERSON_NAME]"
click at [439, 62] on div "[PERSON_NAME] k•••••••••••••••n@[DOMAIN_NAME] Drop in" at bounding box center [373, 77] width 285 height 30
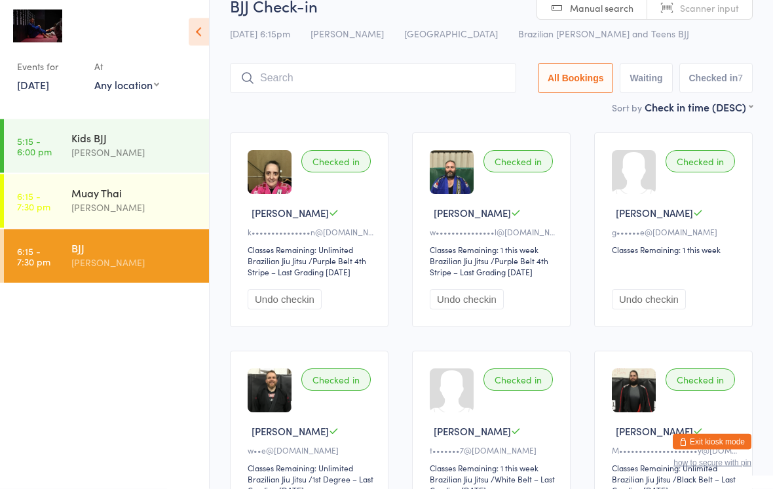
scroll to position [22, 0]
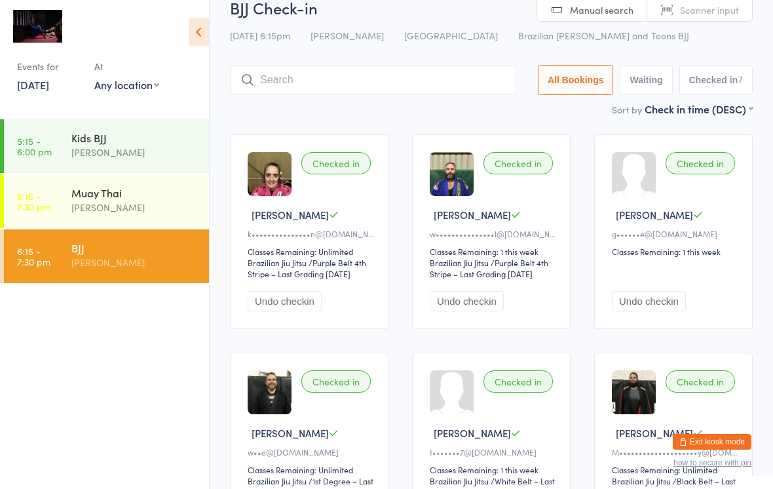
click at [350, 77] on input "search" at bounding box center [373, 80] width 286 height 30
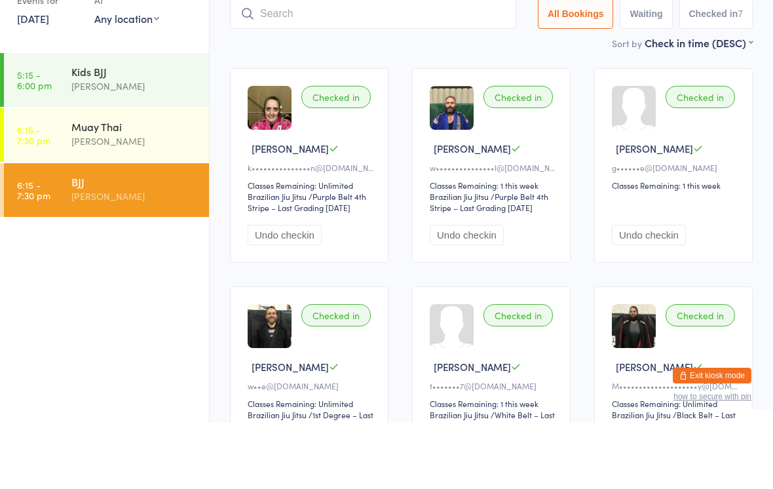
click at [154, 119] on div "Kids [PERSON_NAME]" at bounding box center [140, 145] width 138 height 52
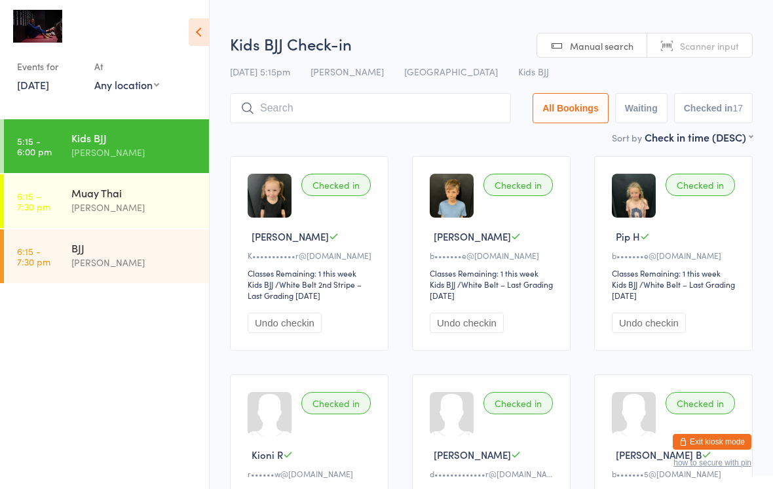
click at [157, 214] on div "[PERSON_NAME]" at bounding box center [134, 207] width 126 height 15
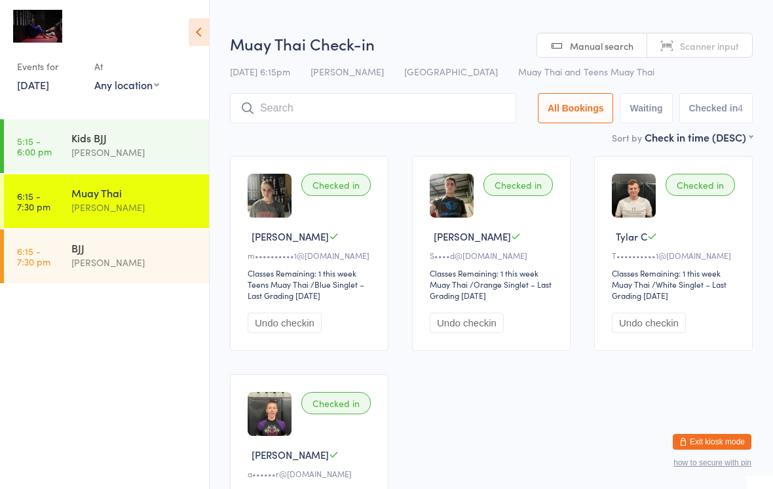
click at [337, 100] on input "search" at bounding box center [373, 108] width 286 height 30
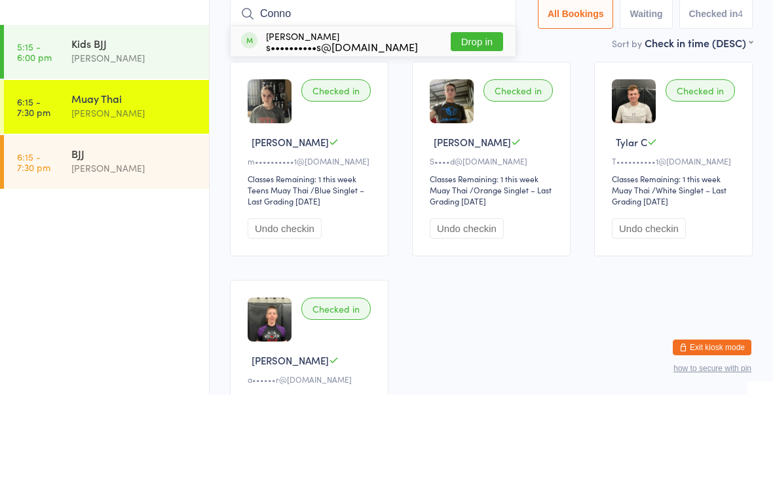
type input "Conno"
click at [487, 126] on button "Drop in" at bounding box center [477, 135] width 52 height 19
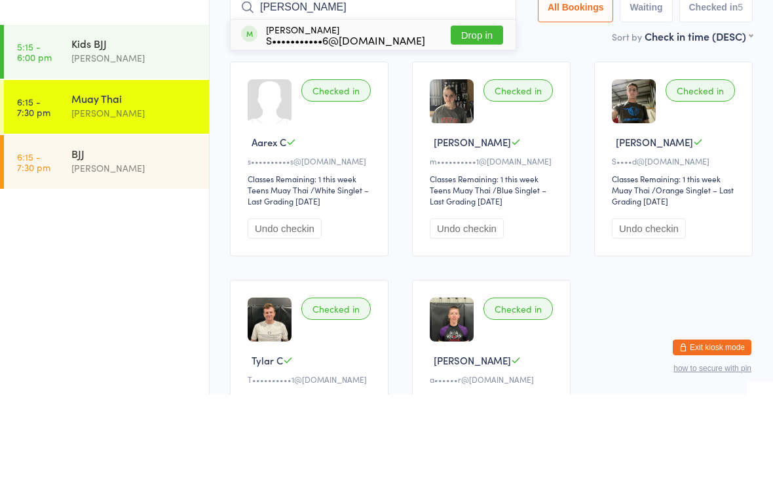
type input "[PERSON_NAME]"
click at [466, 120] on button "Drop in" at bounding box center [477, 129] width 52 height 19
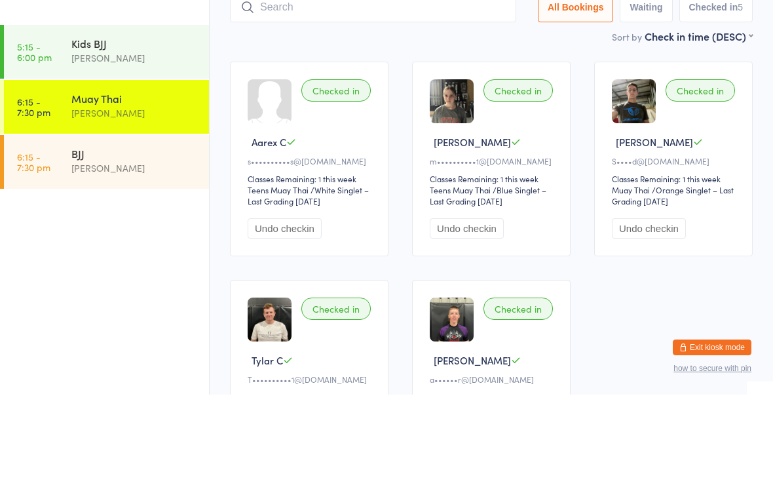
scroll to position [94, 0]
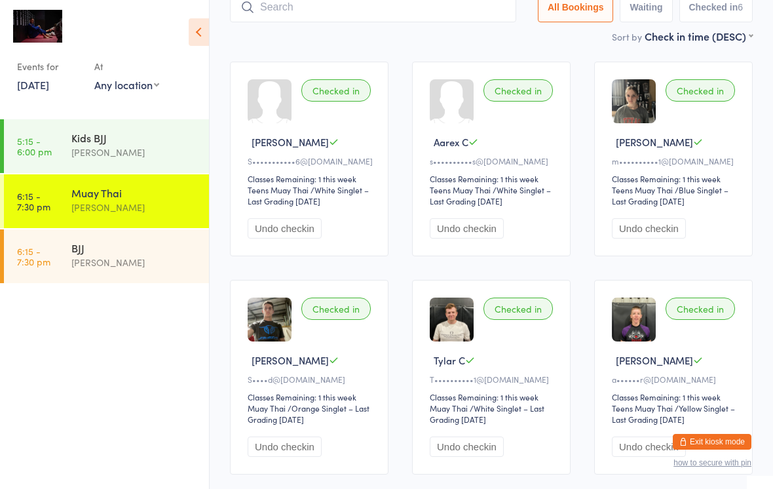
click at [486, 12] on input "search" at bounding box center [373, 7] width 286 height 30
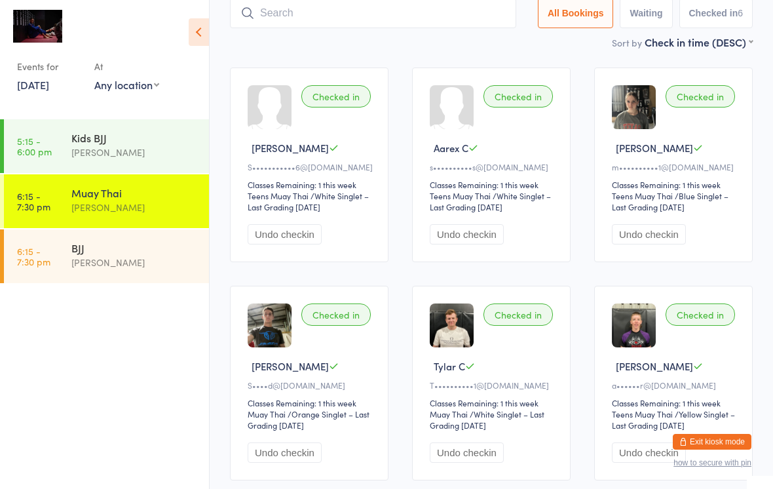
scroll to position [88, 0]
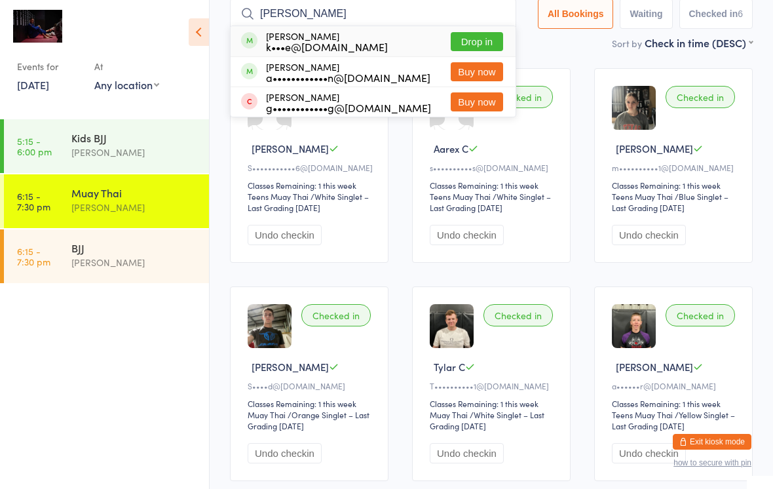
type input "[PERSON_NAME]"
click at [495, 49] on button "Drop in" at bounding box center [477, 41] width 52 height 19
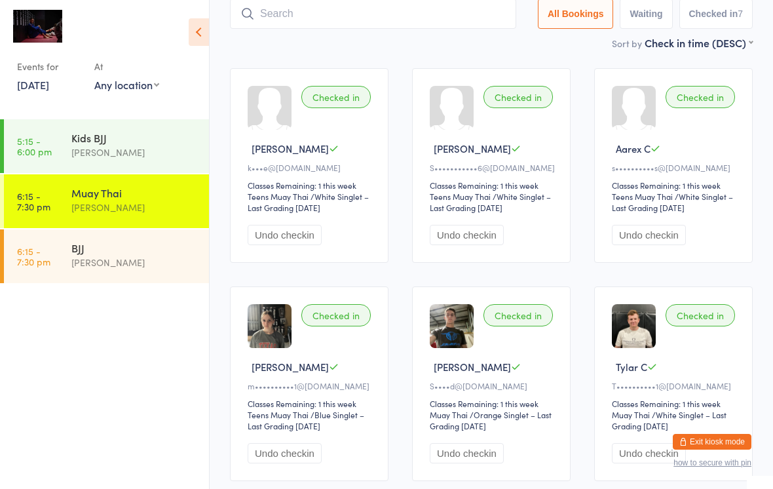
click at [119, 269] on div "[PERSON_NAME]" at bounding box center [134, 262] width 126 height 15
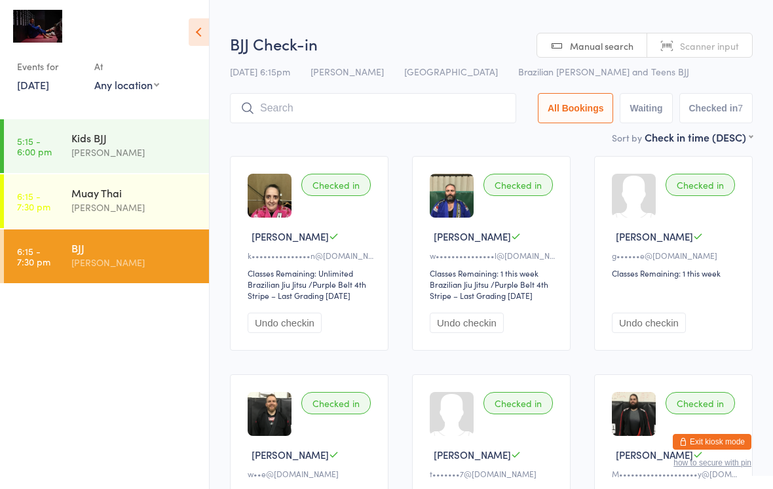
click at [271, 104] on input "search" at bounding box center [373, 108] width 286 height 30
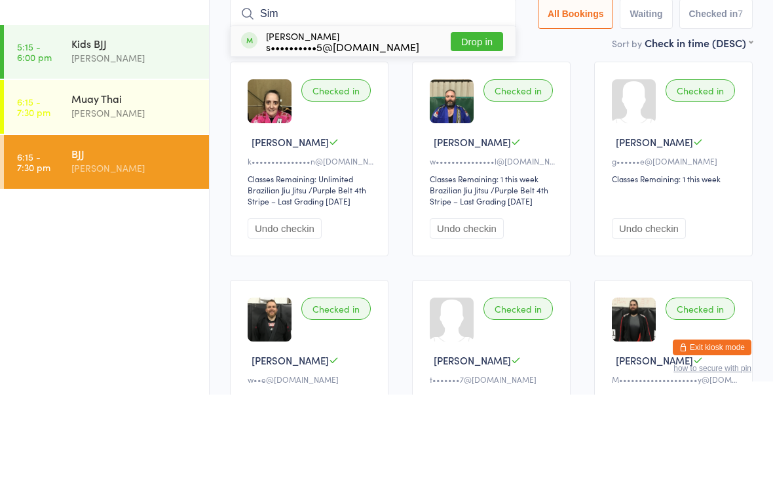
type input "Sim"
click at [476, 126] on button "Drop in" at bounding box center [477, 135] width 52 height 19
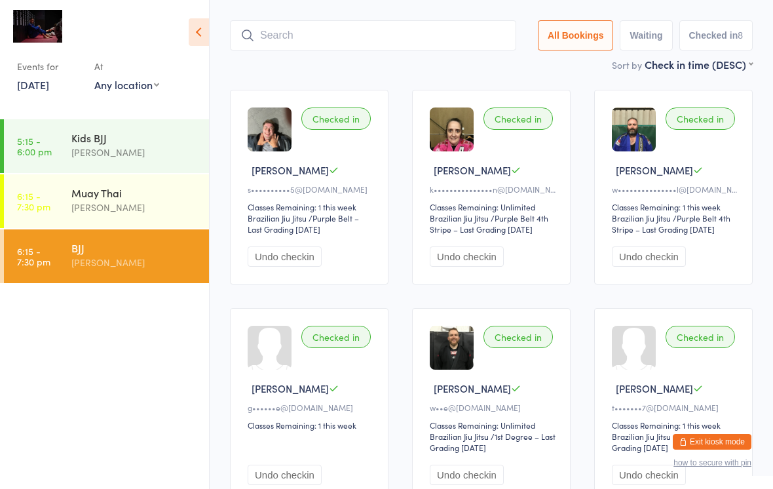
scroll to position [62, 0]
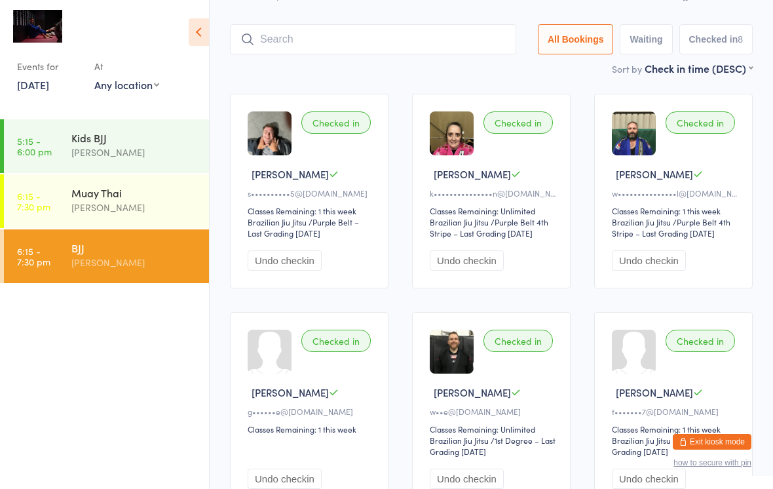
click at [451, 45] on input "search" at bounding box center [373, 39] width 286 height 30
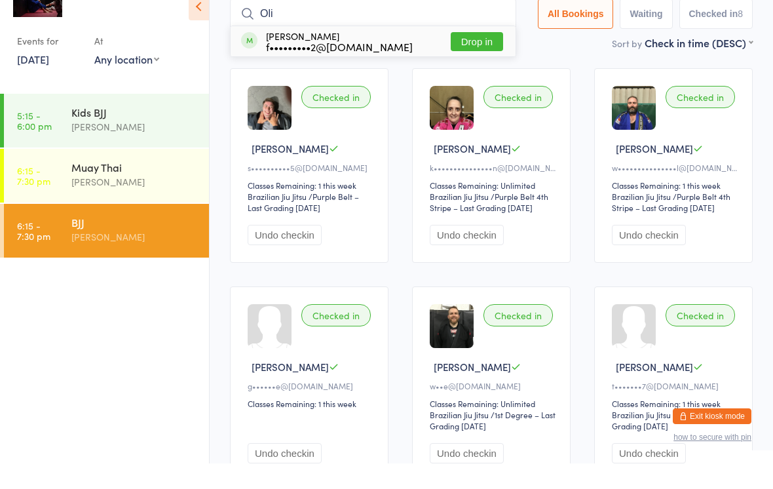
type input "Oli"
click at [476, 58] on button "Drop in" at bounding box center [477, 67] width 52 height 19
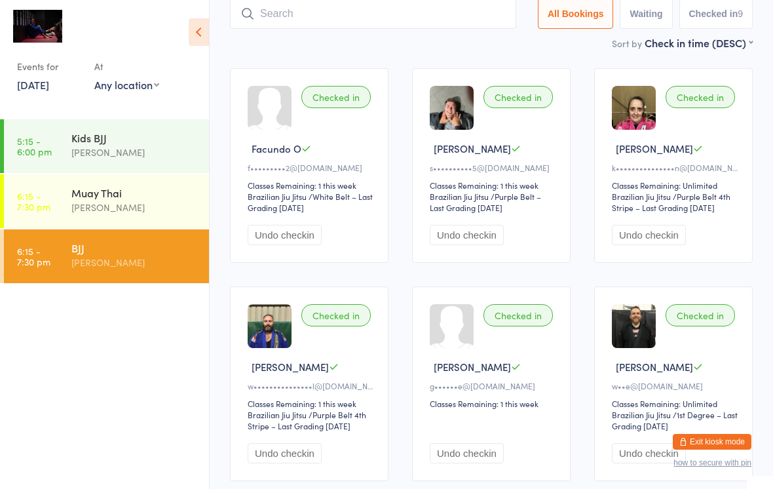
click at [148, 215] on div "[PERSON_NAME]" at bounding box center [134, 207] width 126 height 15
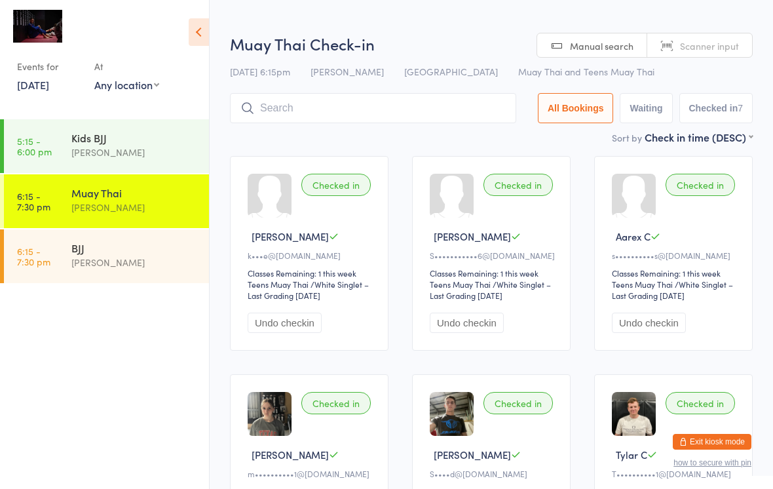
click at [376, 116] on input "search" at bounding box center [373, 108] width 286 height 30
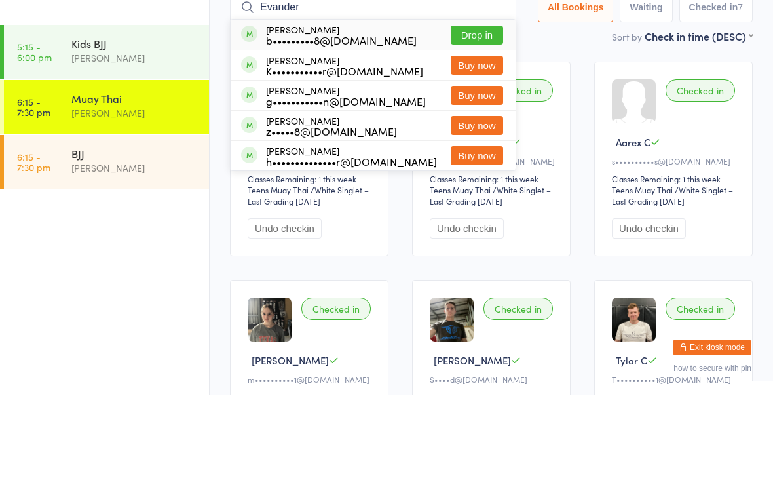
type input "Evander"
click at [481, 120] on button "Drop in" at bounding box center [477, 129] width 52 height 19
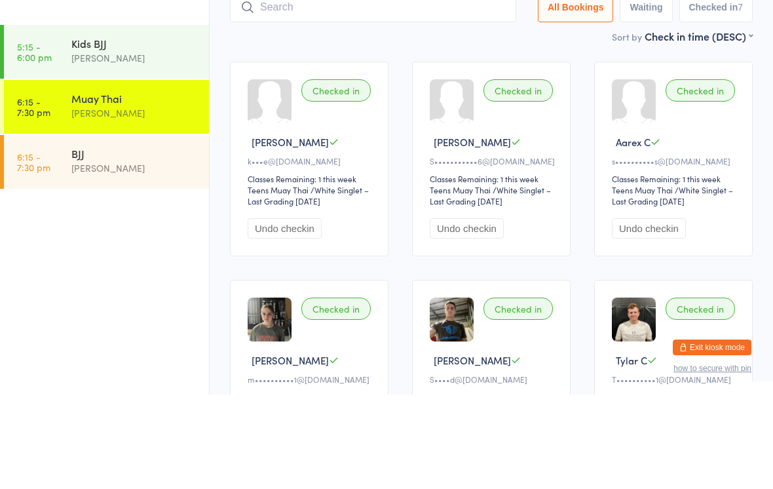
scroll to position [94, 0]
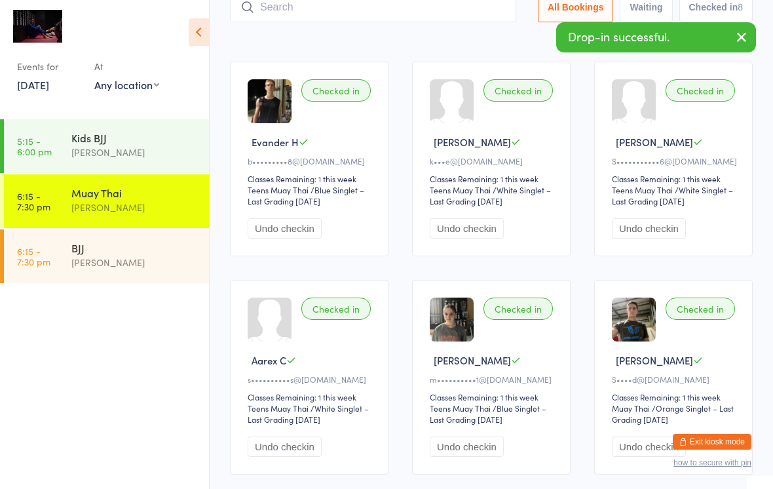
click at [448, 12] on input "search" at bounding box center [373, 7] width 286 height 30
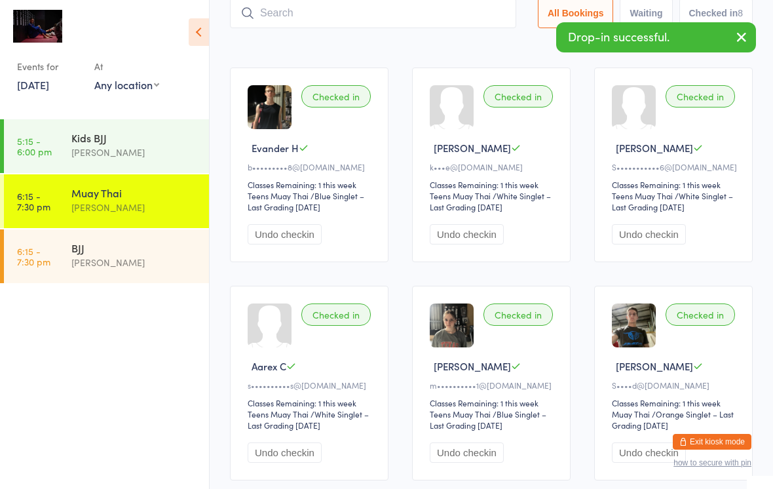
scroll to position [88, 0]
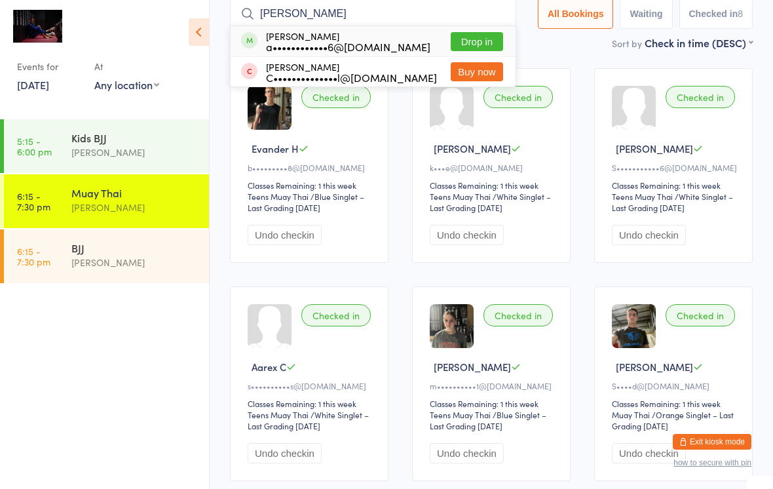
type input "[PERSON_NAME]"
click at [483, 40] on button "Drop in" at bounding box center [477, 41] width 52 height 19
